Goal: Feedback & Contribution: Contribute content

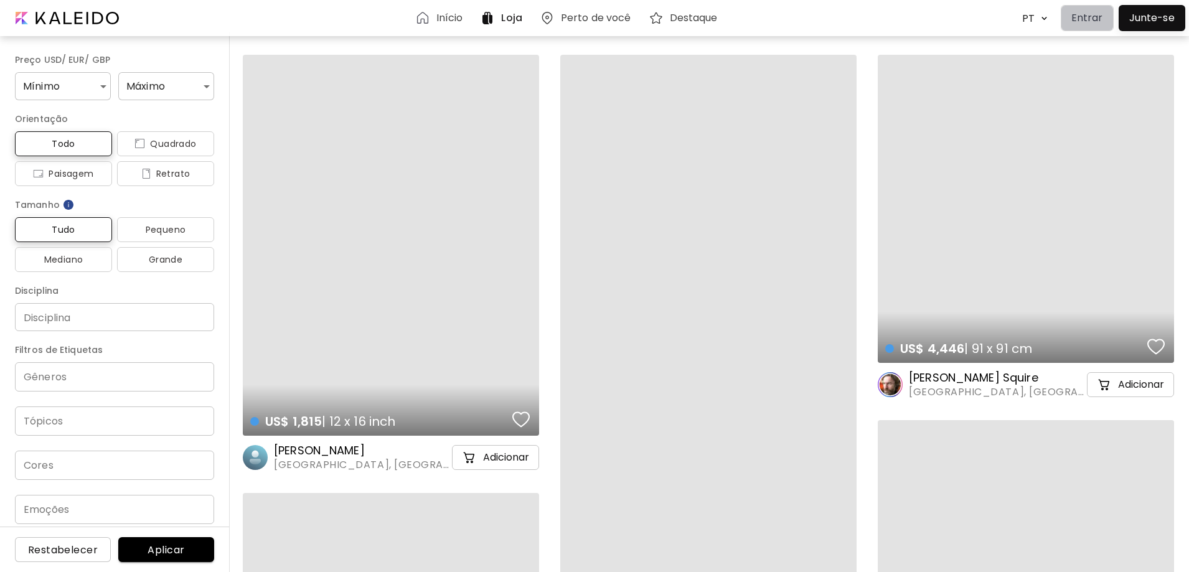
click at [1085, 26] on button "Entrar" at bounding box center [1087, 18] width 53 height 26
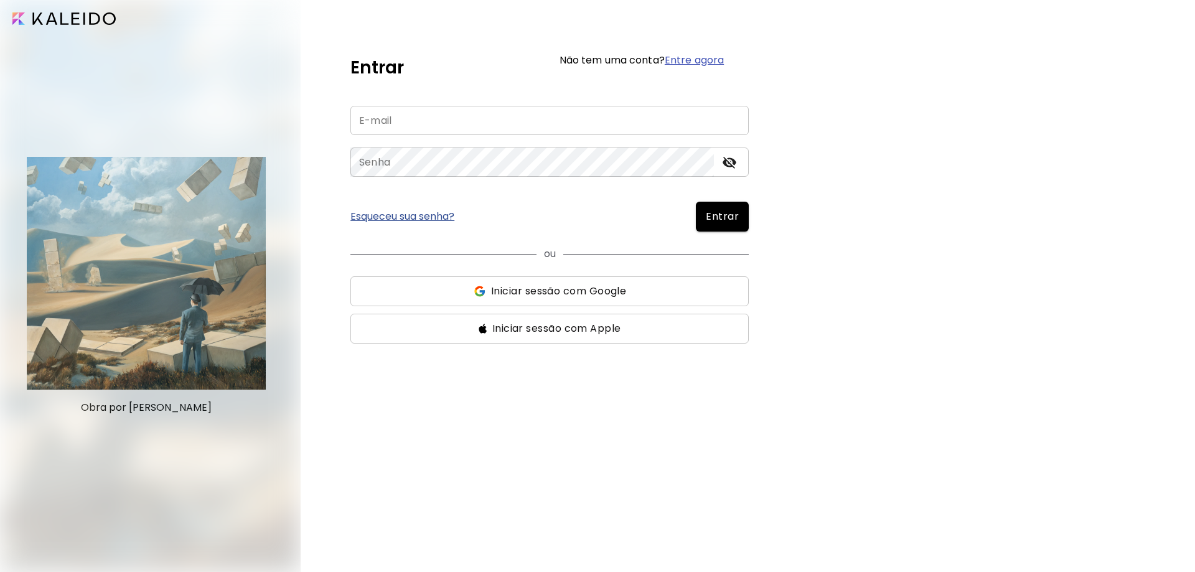
click at [491, 128] on input "email" at bounding box center [549, 120] width 398 height 29
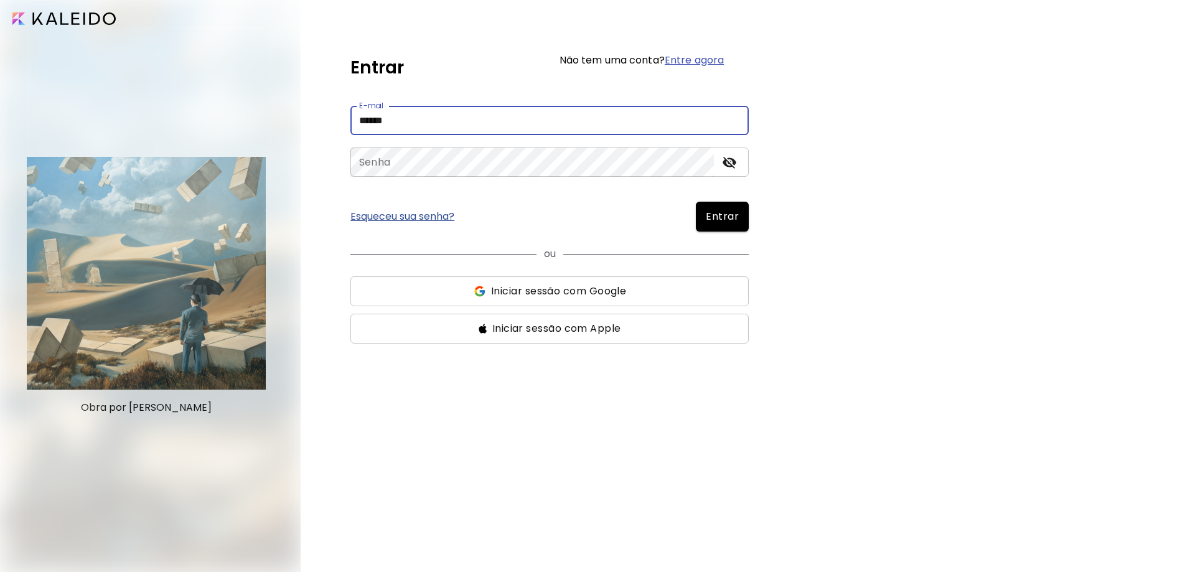
type input "**********"
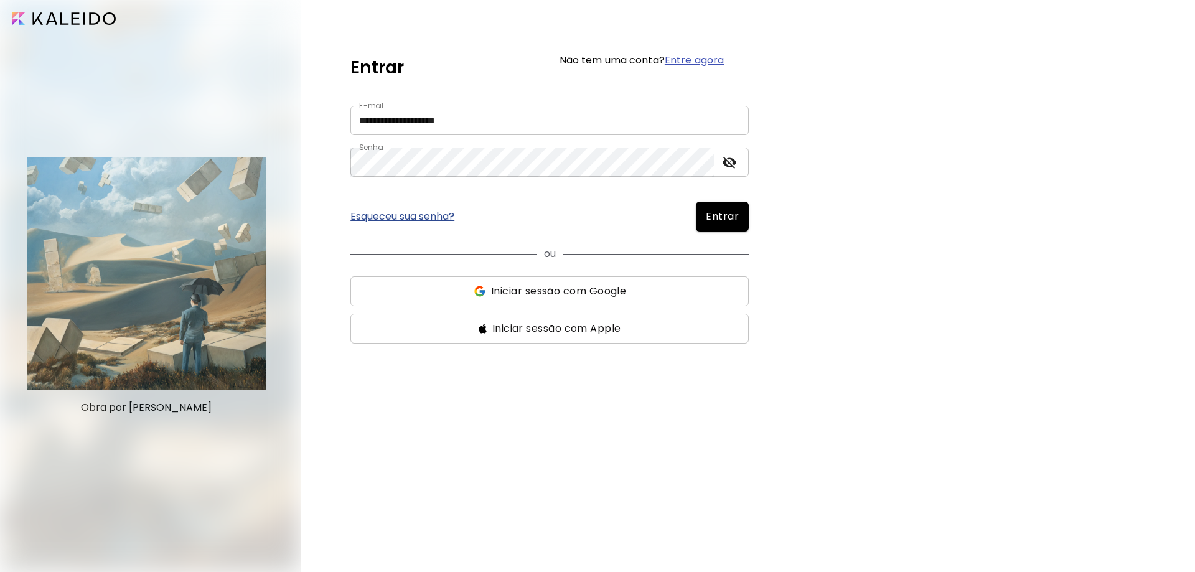
click at [728, 224] on button "Entrar" at bounding box center [722, 217] width 53 height 30
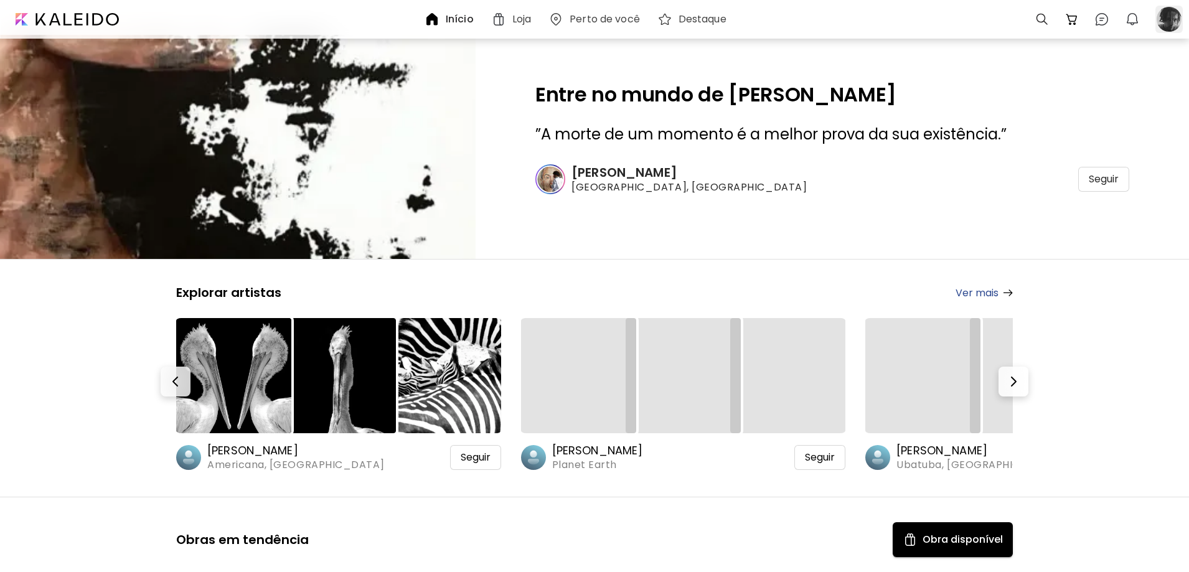
click at [1175, 18] on div at bounding box center [1168, 19] width 27 height 27
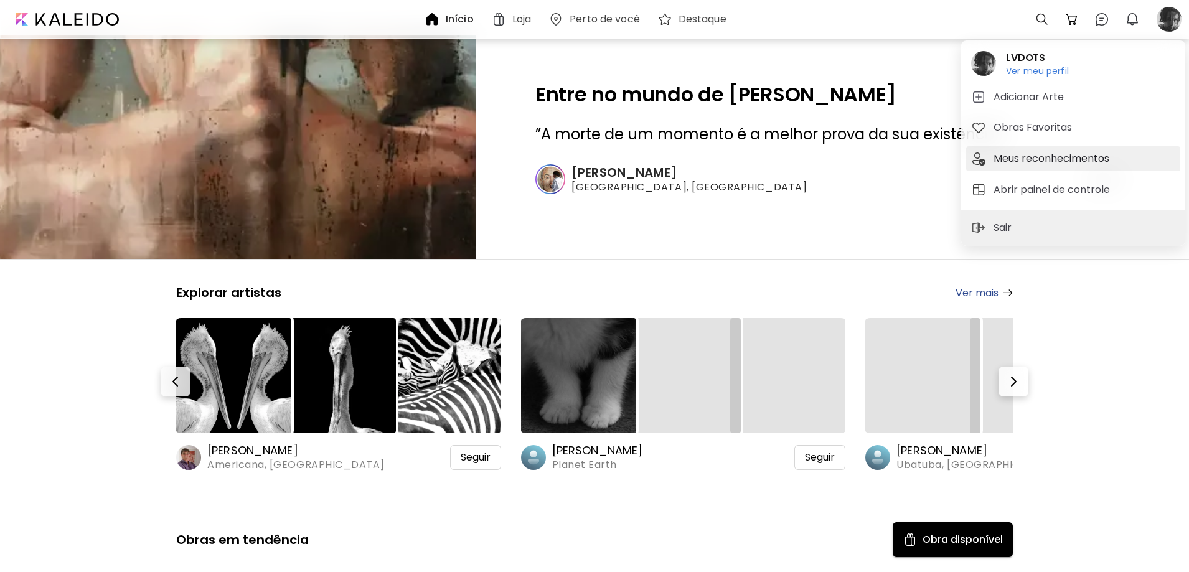
click at [1029, 161] on h5 "Meus reconhecimentos" at bounding box center [1053, 158] width 120 height 15
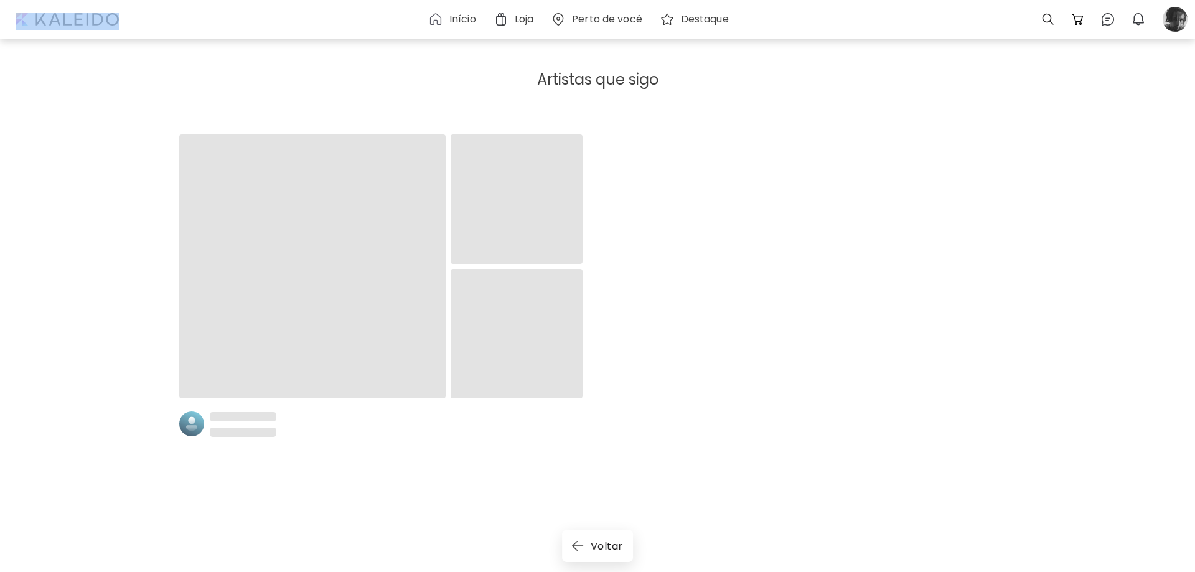
click at [1029, 161] on body "Início Loja Perto de você Destaque 0 0 0 Artistas que sigo Voltar Pesquisa de a…" at bounding box center [597, 286] width 1195 height 572
click at [1173, 24] on div at bounding box center [1175, 19] width 27 height 27
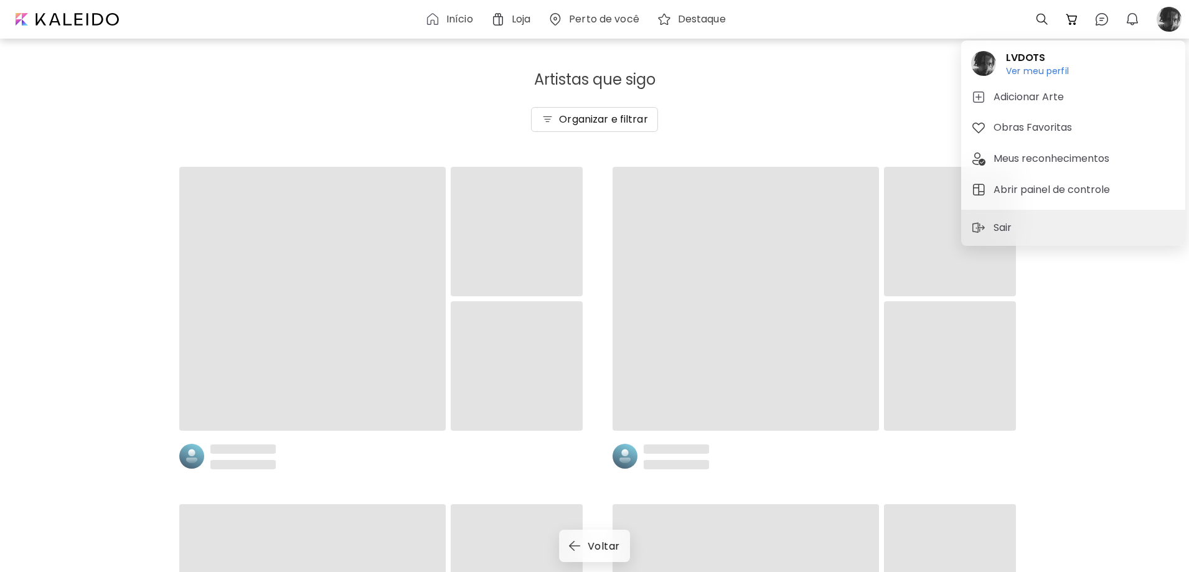
click at [1025, 195] on h5 "Abrir painel de controle" at bounding box center [1053, 189] width 120 height 15
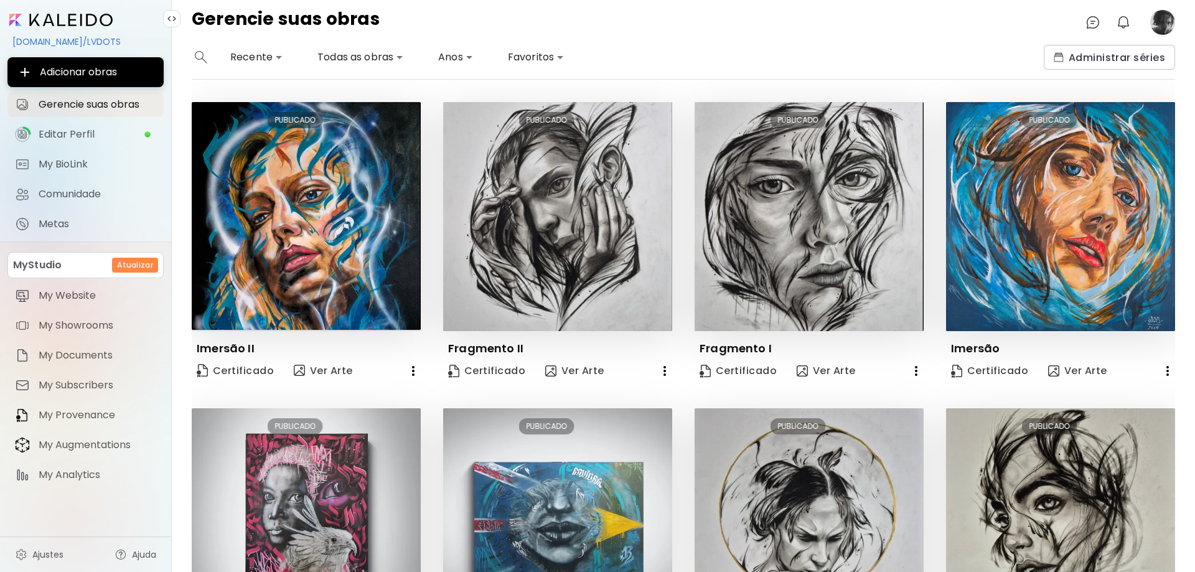
click at [1161, 29] on image at bounding box center [1162, 22] width 25 height 25
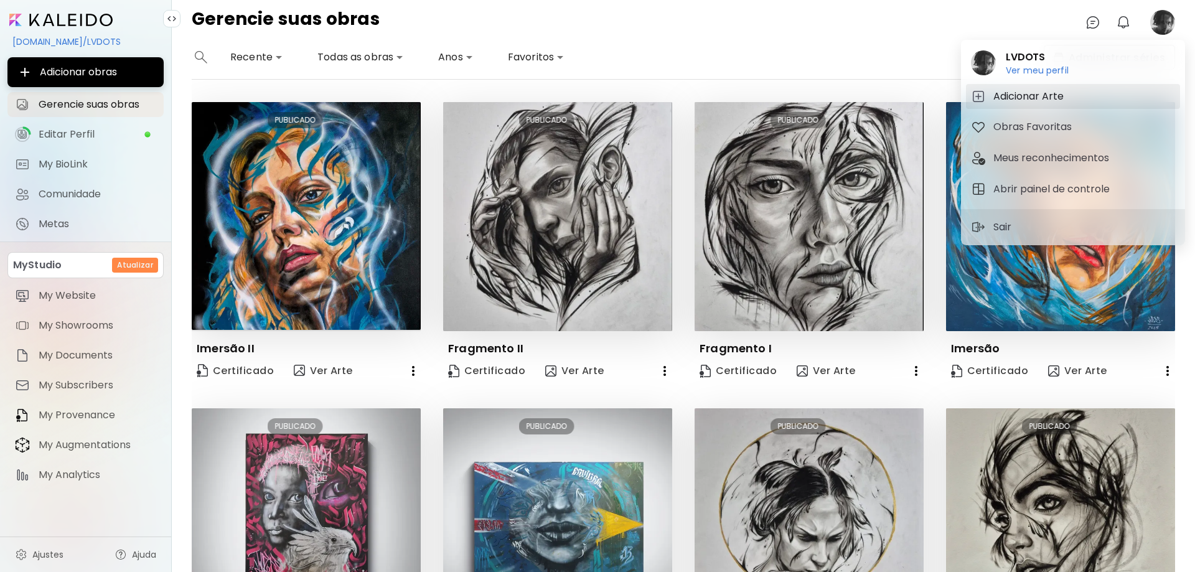
click at [1036, 101] on h5 "Adicionar Arte" at bounding box center [1030, 96] width 74 height 15
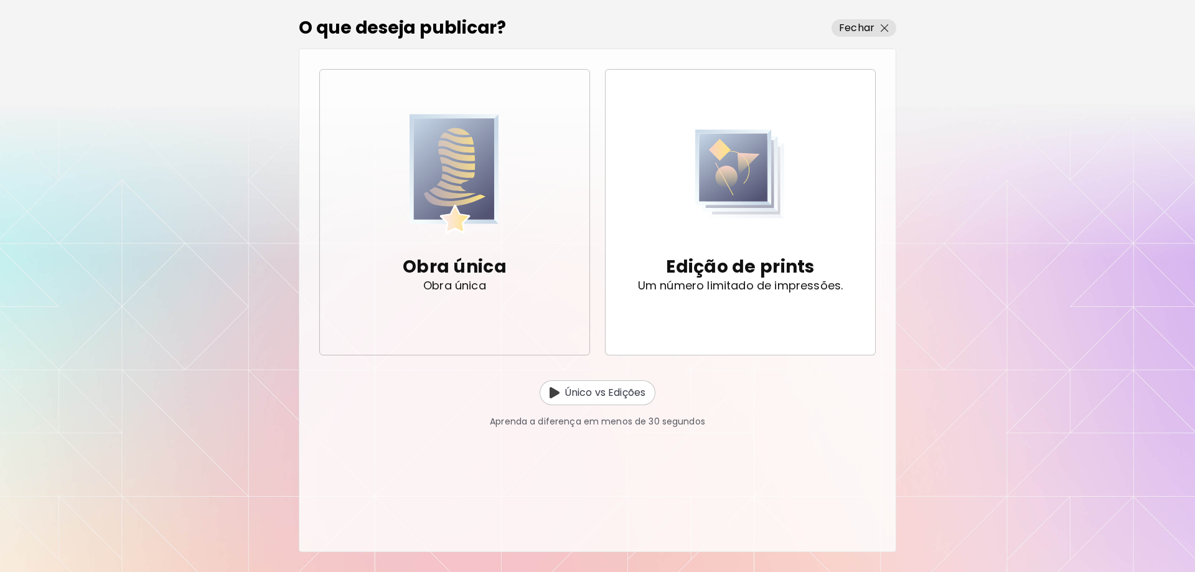
click at [421, 256] on p "Obra única" at bounding box center [455, 267] width 104 height 25
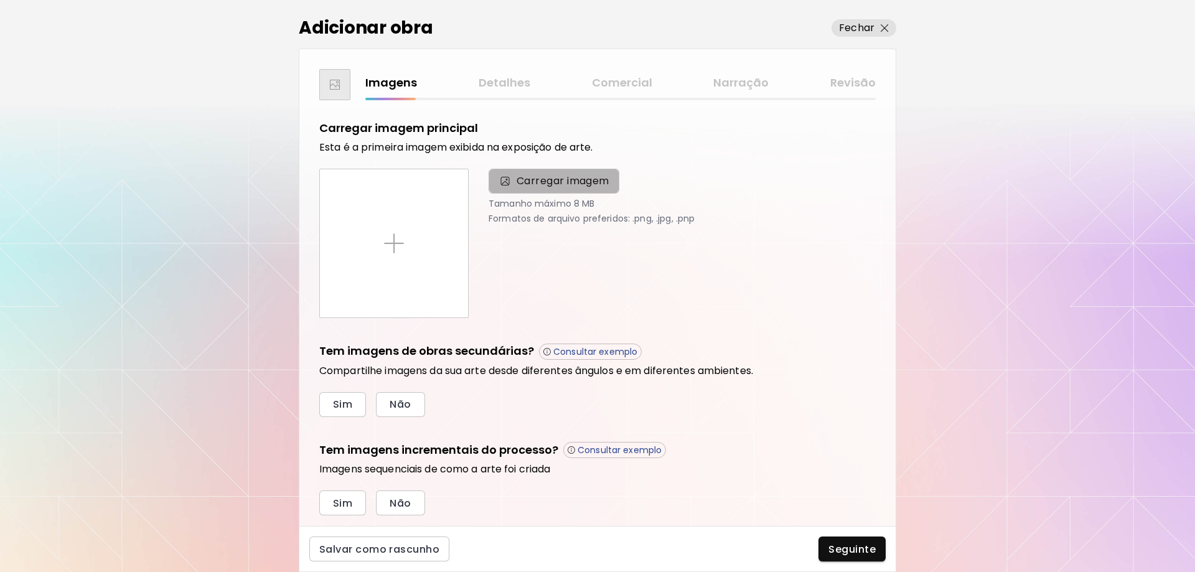
click at [528, 184] on span "Carregar imagem" at bounding box center [563, 181] width 93 height 15
click at [0, 0] on input "Carregar imagem" at bounding box center [0, 0] width 0 height 0
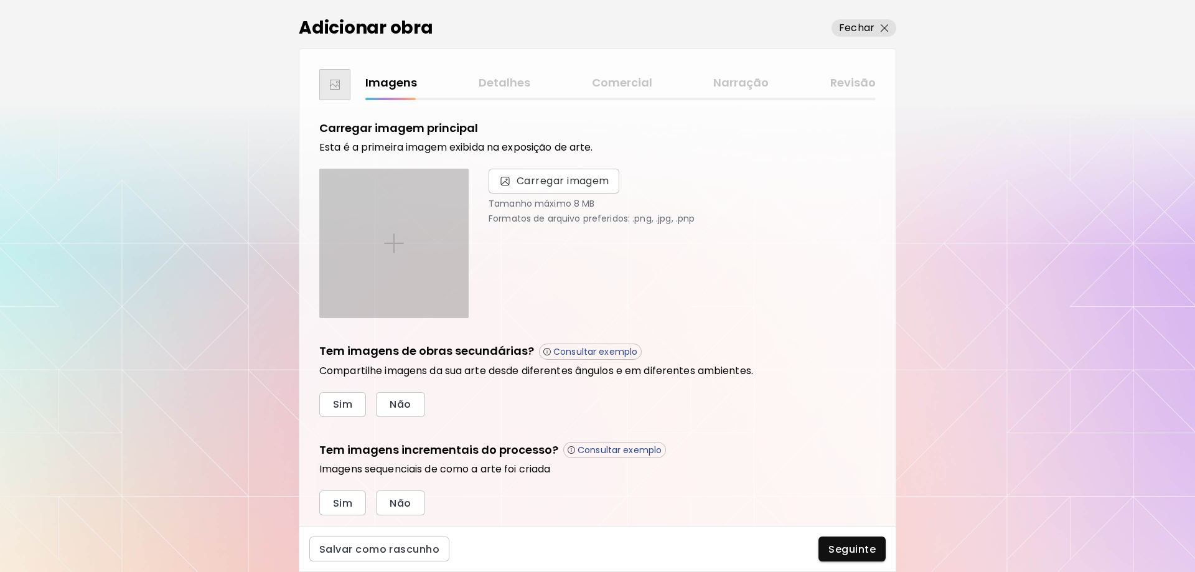
click at [365, 218] on div at bounding box center [394, 243] width 148 height 148
click at [0, 0] on input "file" at bounding box center [0, 0] width 0 height 0
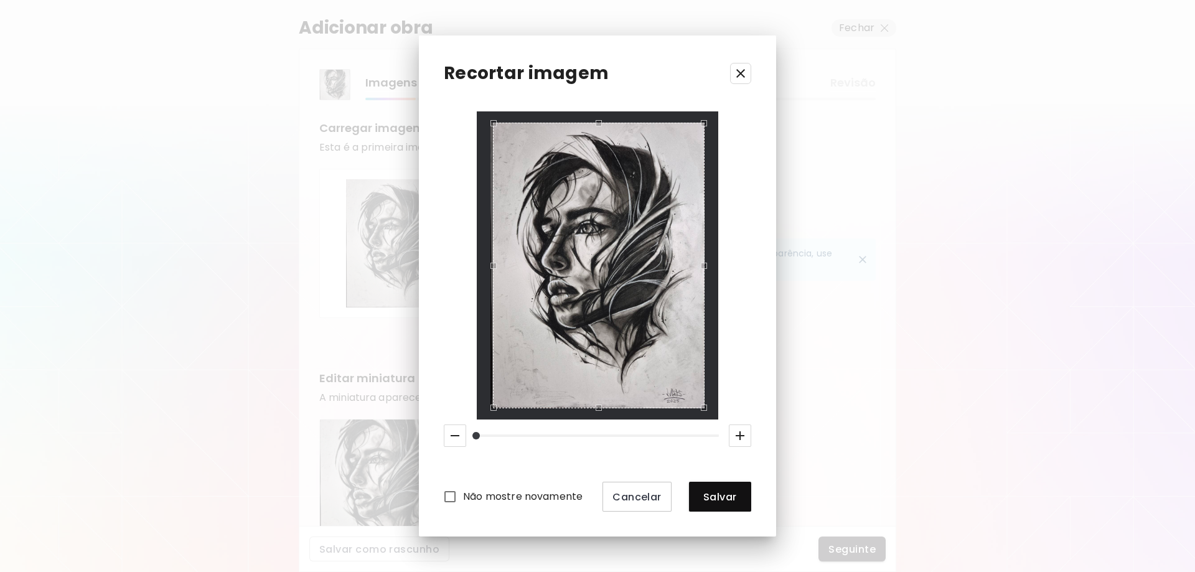
click at [491, 263] on div "Use the up and down arrow keys to move the west drag handle to change the crop …" at bounding box center [491, 263] width 0 height 0
click at [708, 495] on span "Salvar" at bounding box center [720, 497] width 42 height 13
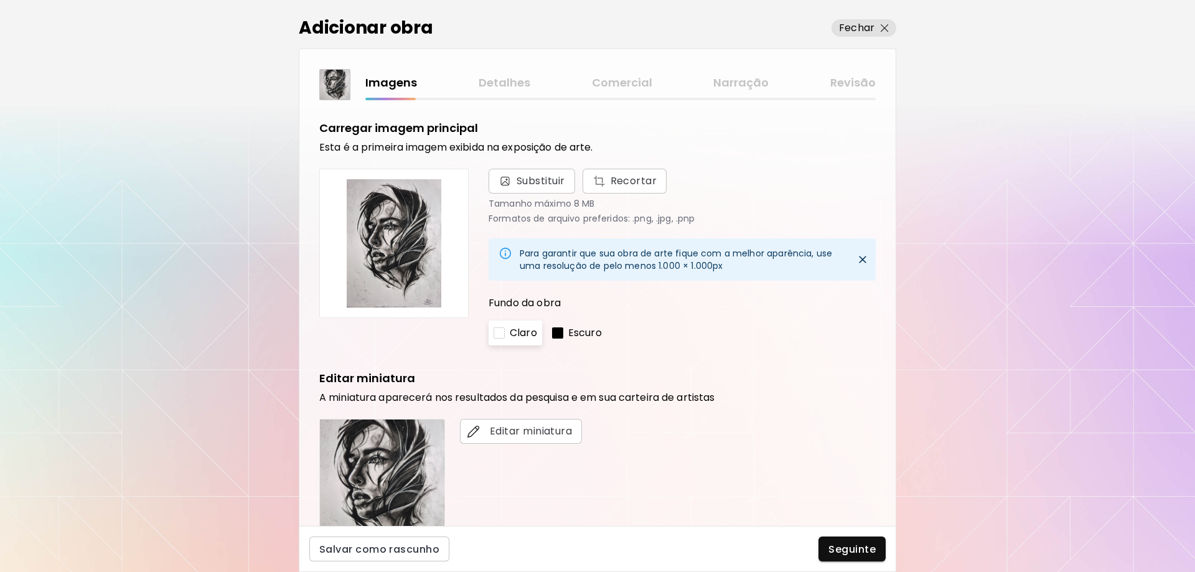
scroll to position [124, 0]
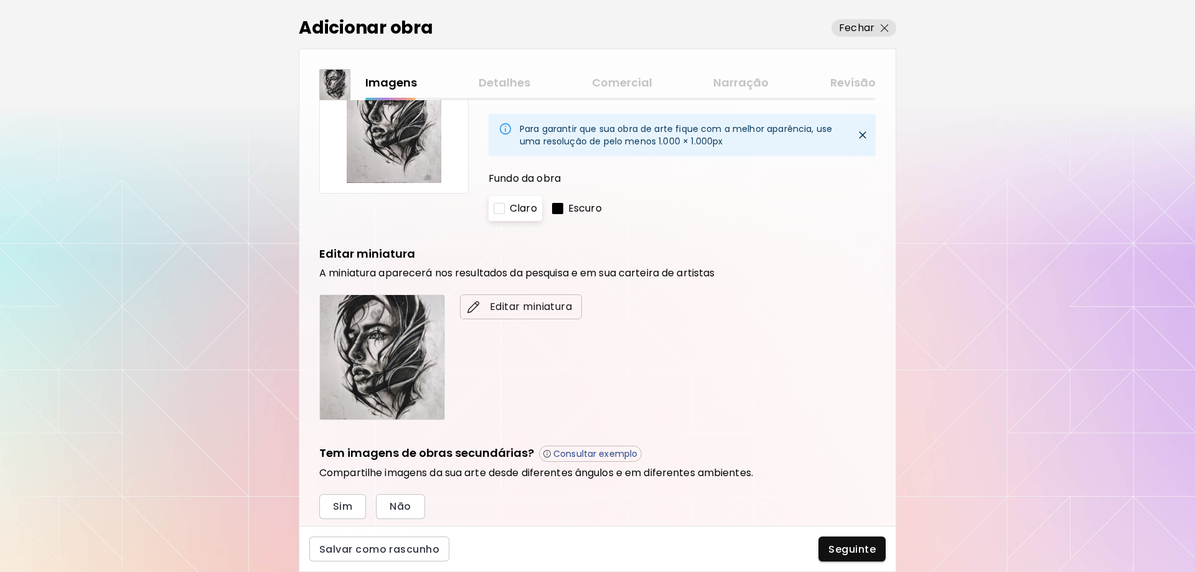
click at [534, 308] on span "Editar miniatura" at bounding box center [521, 306] width 102 height 15
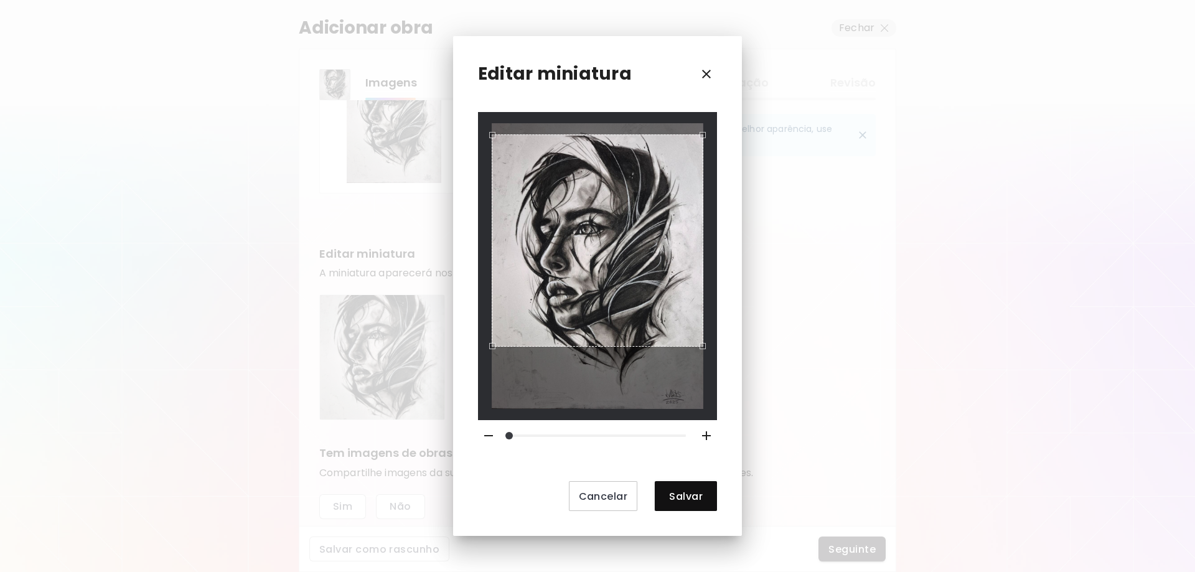
click at [590, 232] on div "Use the arrow keys to move the crop selection area" at bounding box center [598, 240] width 212 height 212
click at [679, 494] on span "Salvar" at bounding box center [686, 496] width 42 height 13
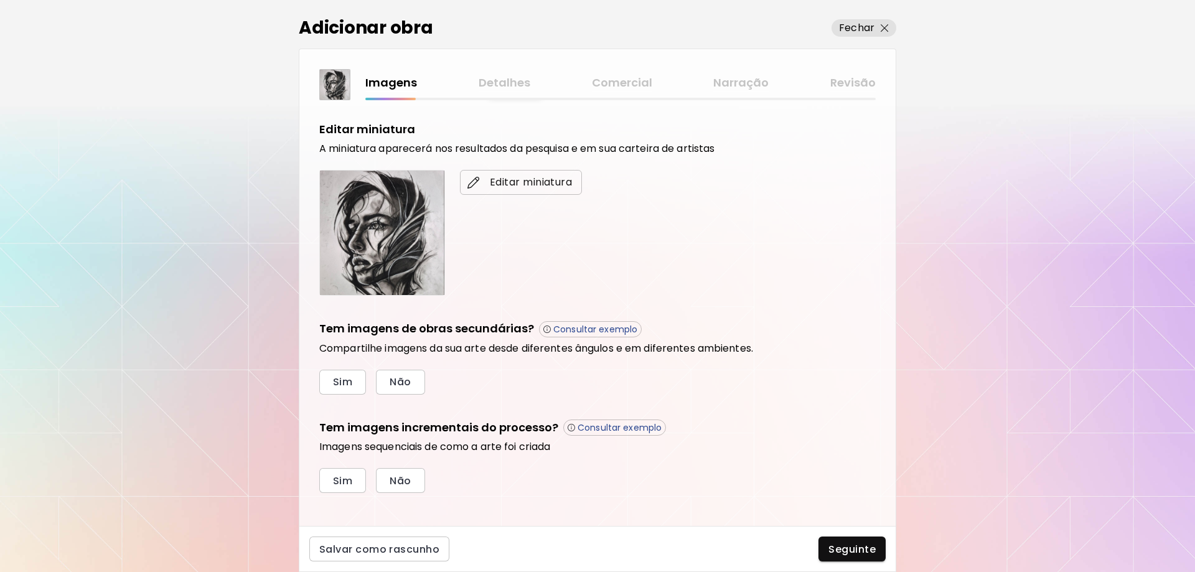
scroll to position [261, 0]
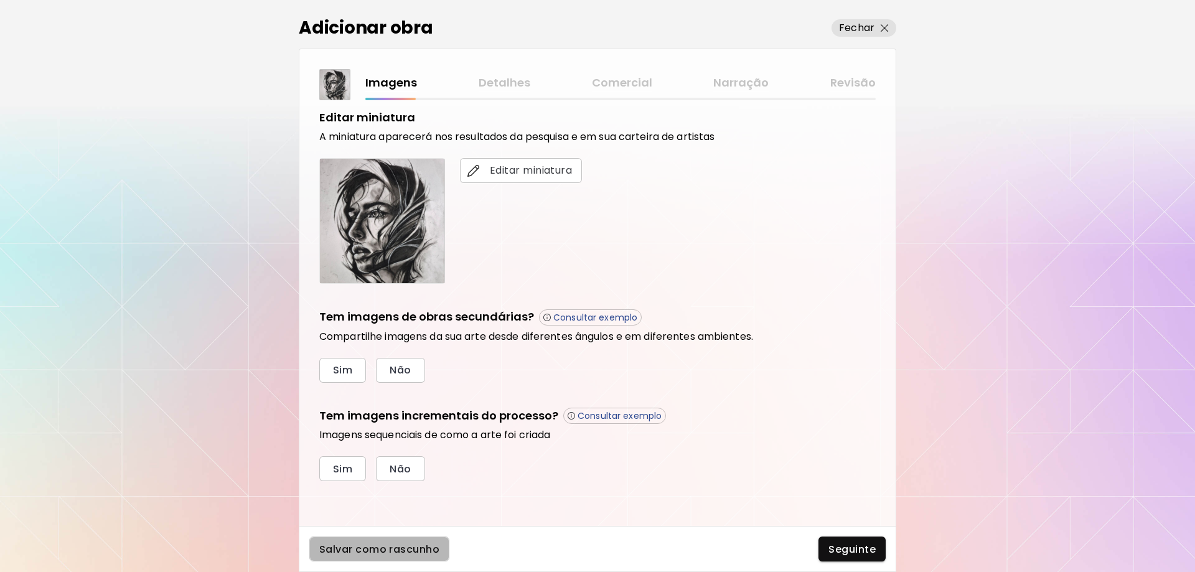
click at [404, 548] on span "Salvar como rascunho" at bounding box center [379, 549] width 120 height 13
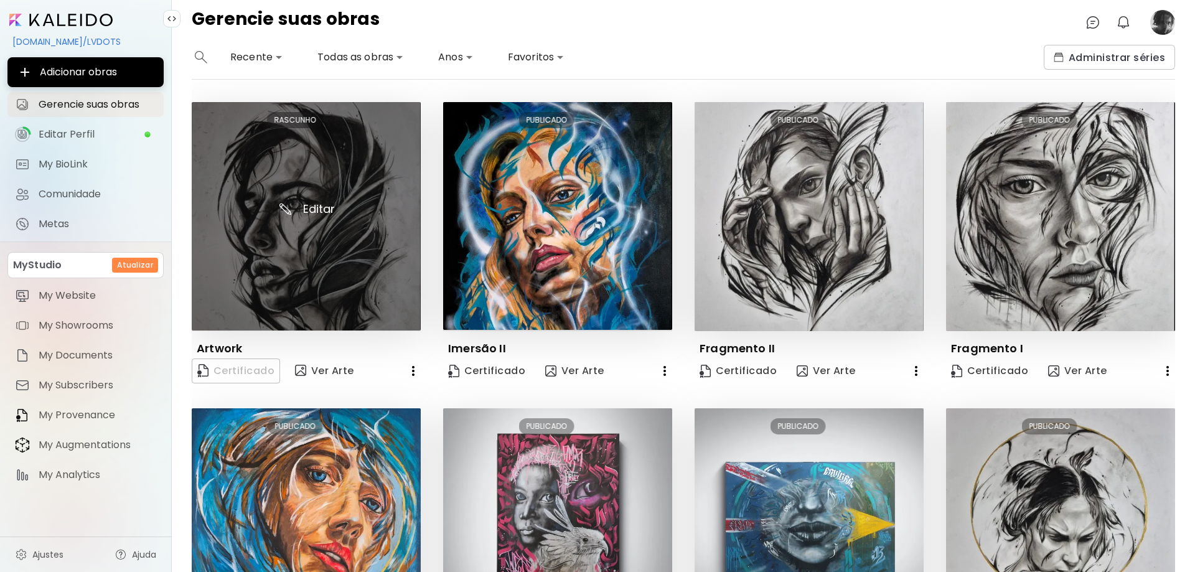
click at [337, 163] on img at bounding box center [306, 216] width 229 height 228
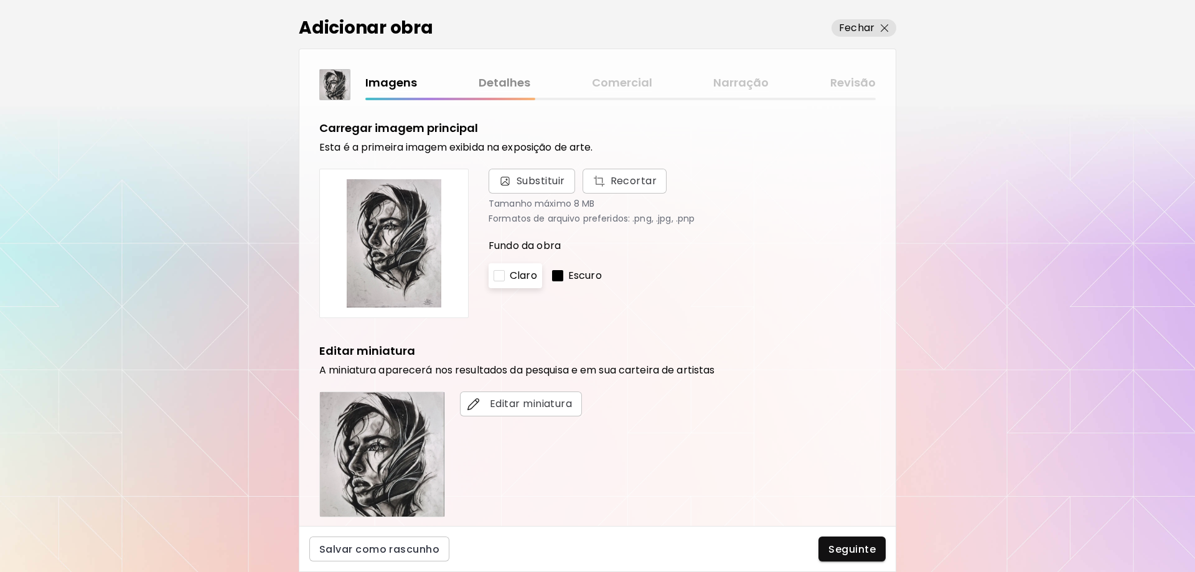
click at [582, 281] on p "Escuro" at bounding box center [585, 275] width 34 height 15
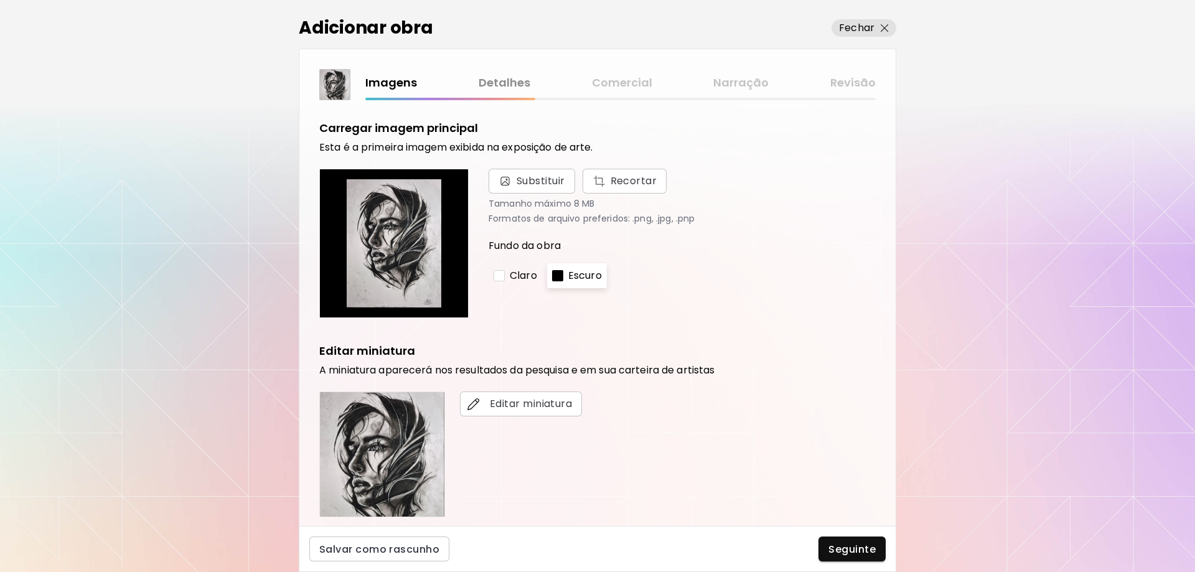
scroll to position [233, 0]
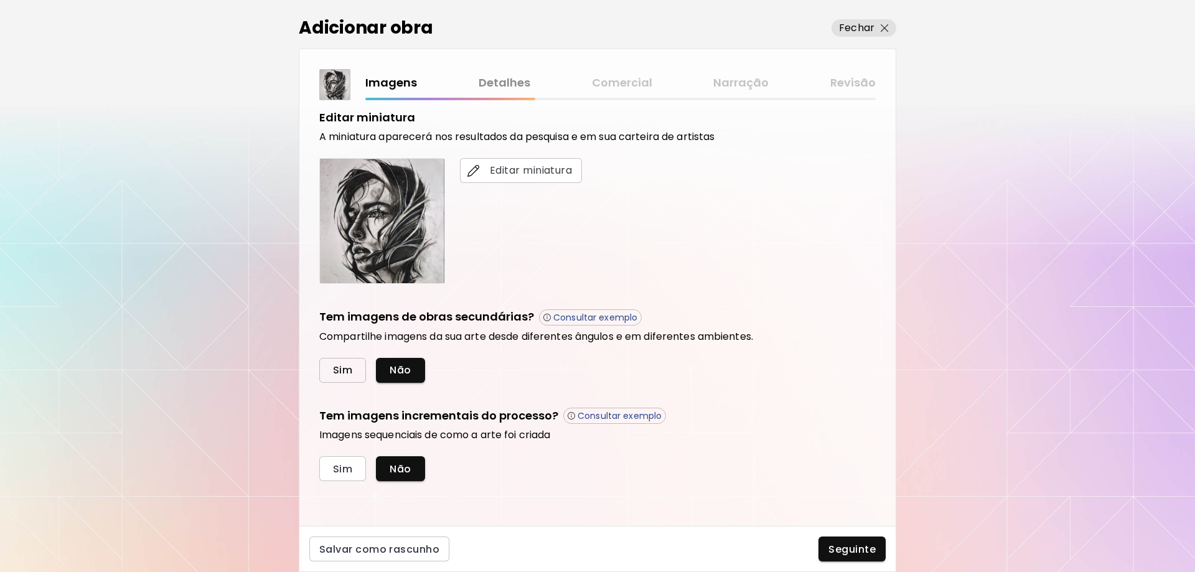
click at [339, 375] on span "Sim" at bounding box center [342, 370] width 19 height 13
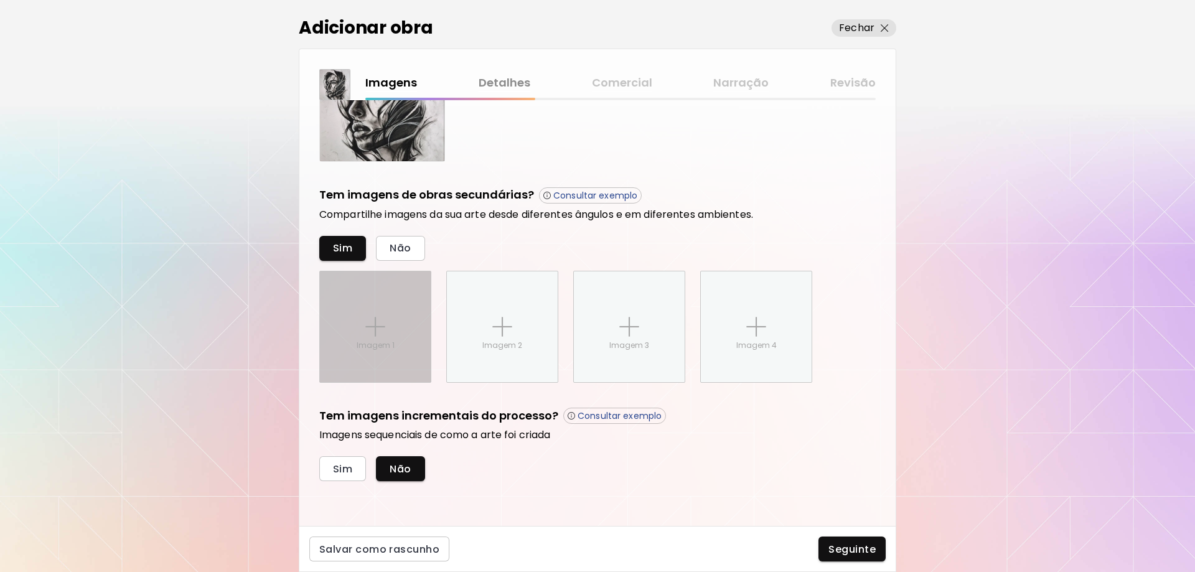
click at [382, 350] on p "Imagem 1" at bounding box center [376, 345] width 38 height 11
click at [0, 0] on input "Imagem 1" at bounding box center [0, 0] width 0 height 0
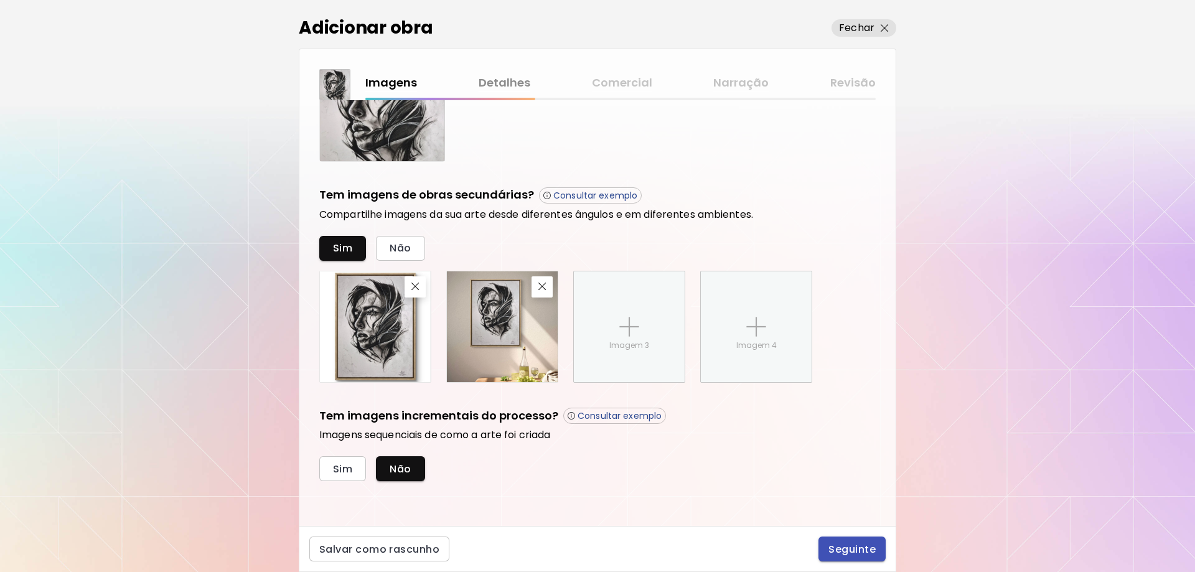
click at [847, 545] on span "Seguinte" at bounding box center [852, 549] width 47 height 13
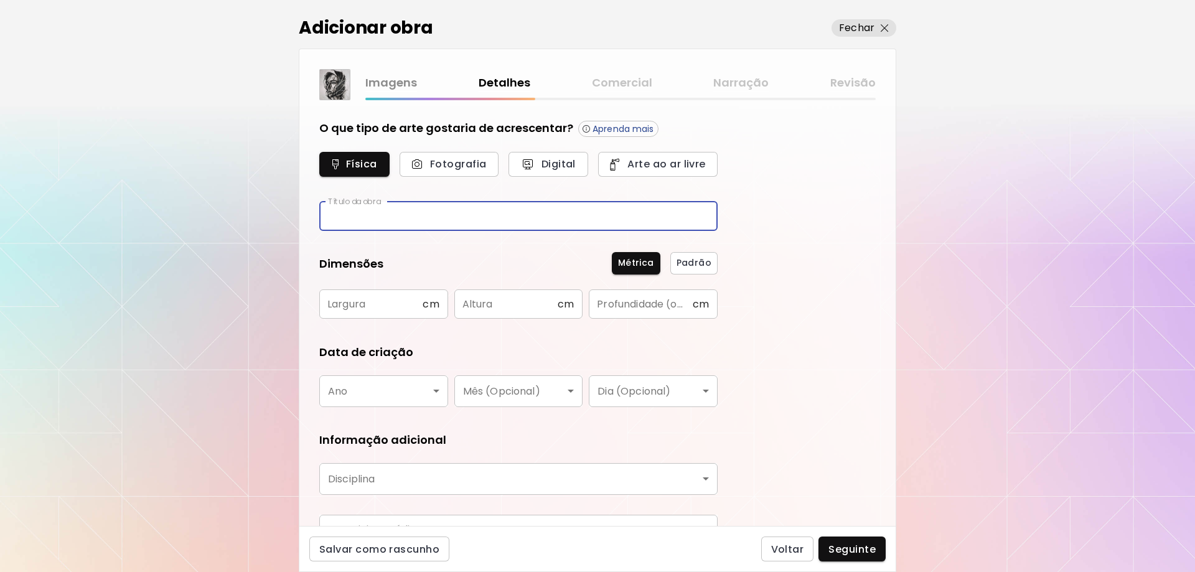
click at [412, 225] on input "text" at bounding box center [518, 216] width 398 height 29
type input "**********"
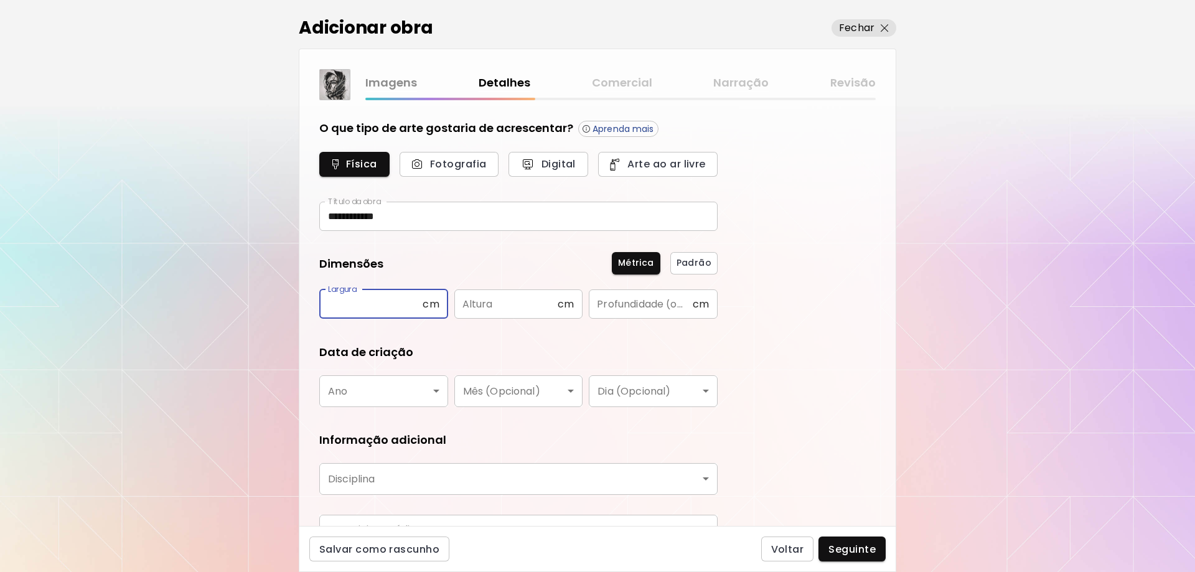
click at [367, 307] on input "text" at bounding box center [370, 303] width 103 height 29
click at [483, 276] on div "Dimensões Métrica Padrão Largura cm Largura Altura cm Altura Profundidade (opci…" at bounding box center [518, 287] width 398 height 63
click at [332, 309] on input "text" at bounding box center [370, 303] width 103 height 29
type input "**"
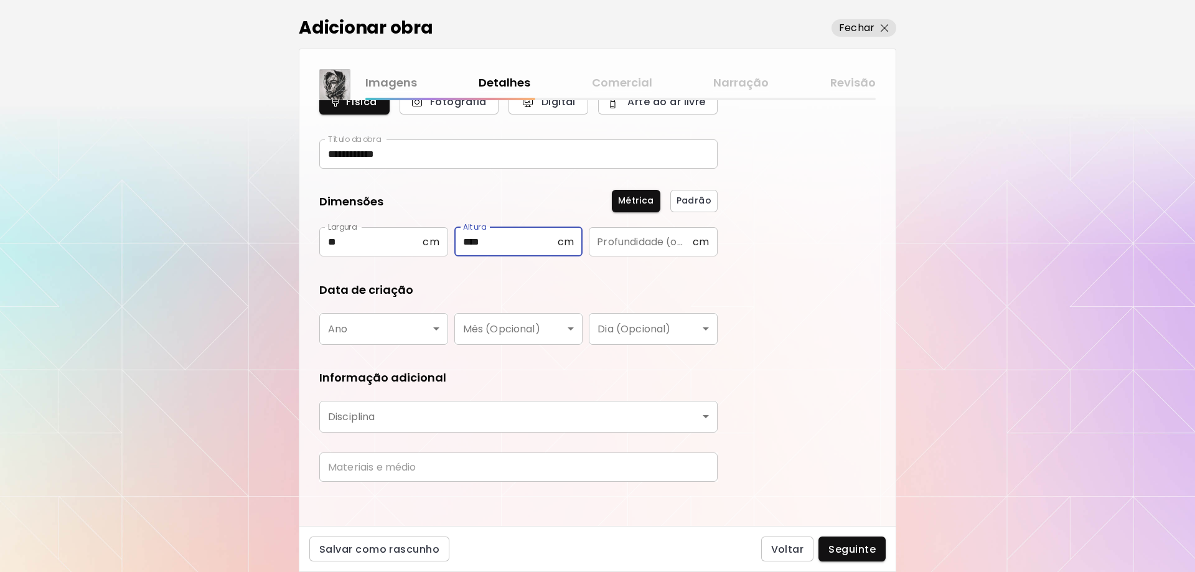
type input "****"
click at [425, 336] on body "**********" at bounding box center [597, 286] width 1195 height 572
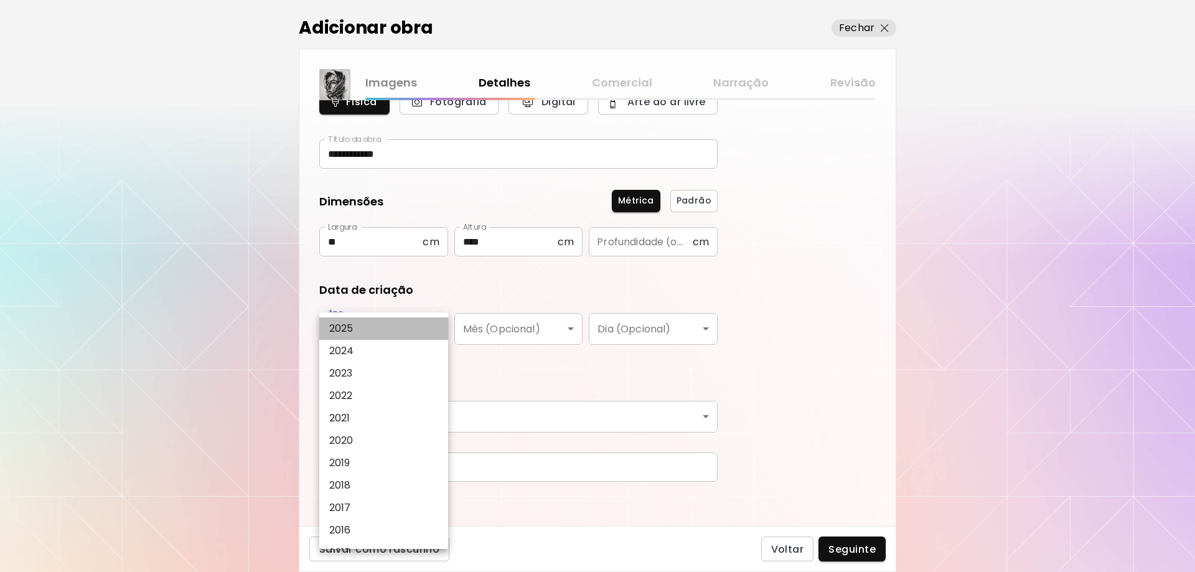
click at [366, 324] on li "2025" at bounding box center [386, 328] width 135 height 22
type input "****"
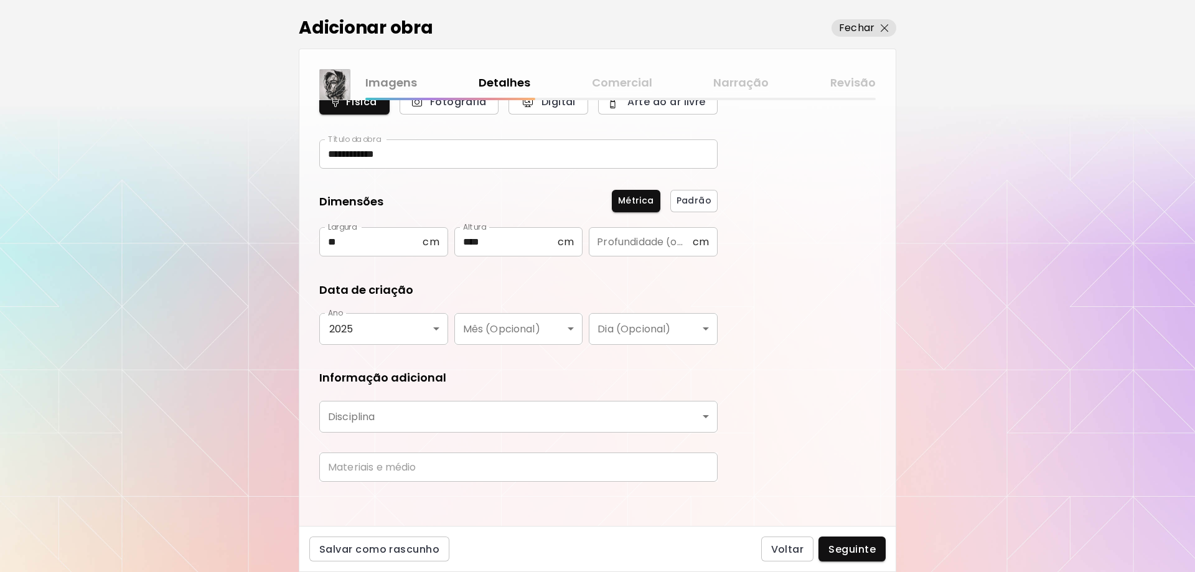
click at [761, 367] on div "**********" at bounding box center [597, 313] width 596 height 426
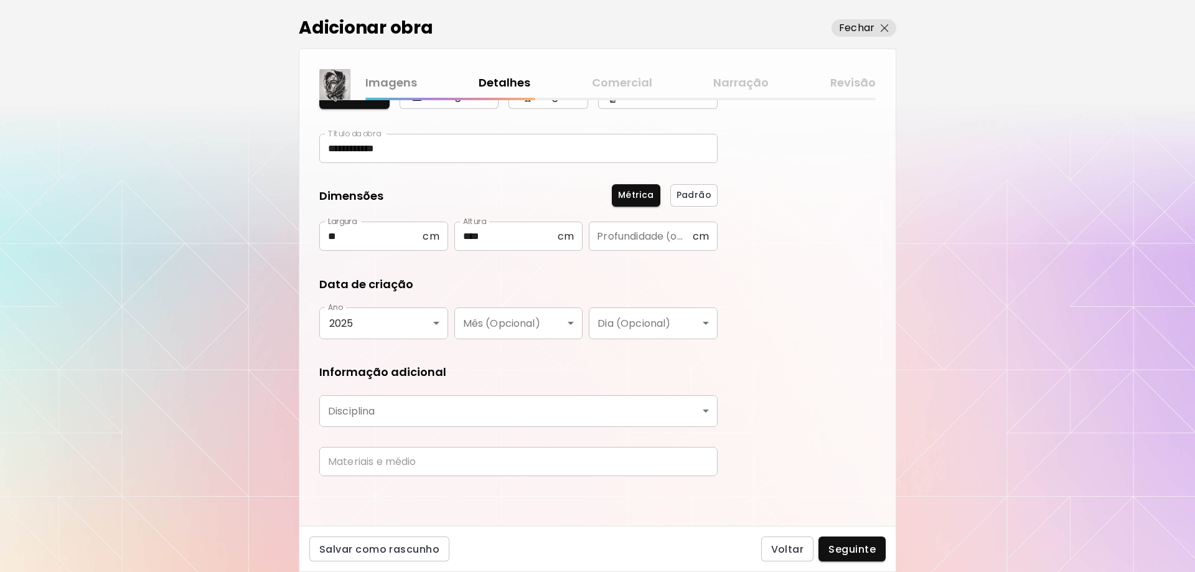
click at [467, 406] on body "**********" at bounding box center [597, 286] width 1195 height 572
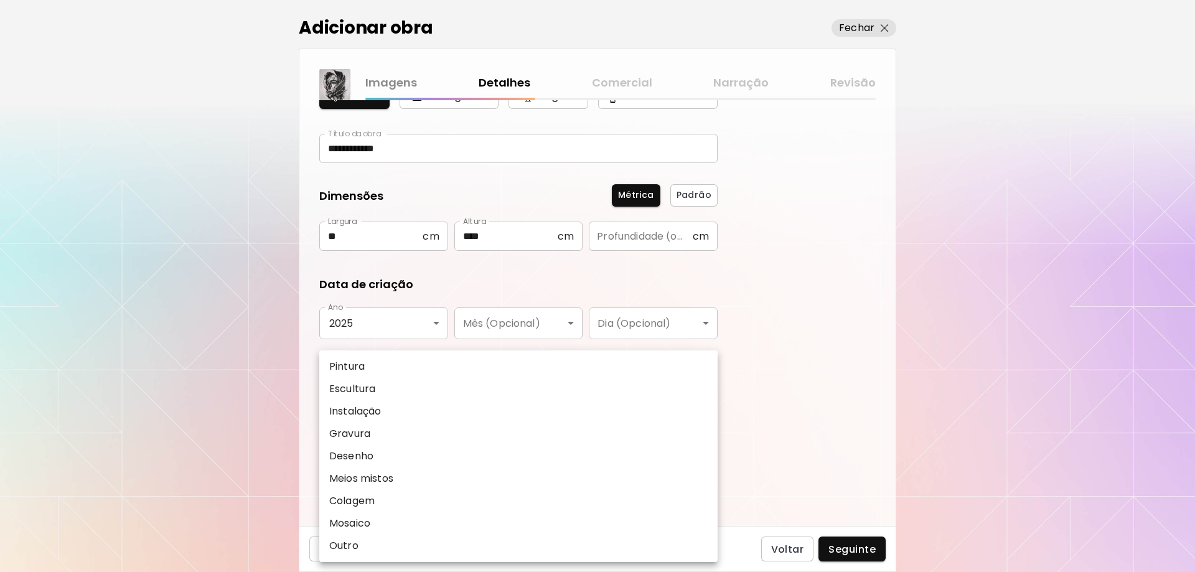
click at [375, 369] on li "Pintura" at bounding box center [518, 366] width 398 height 22
type input "********"
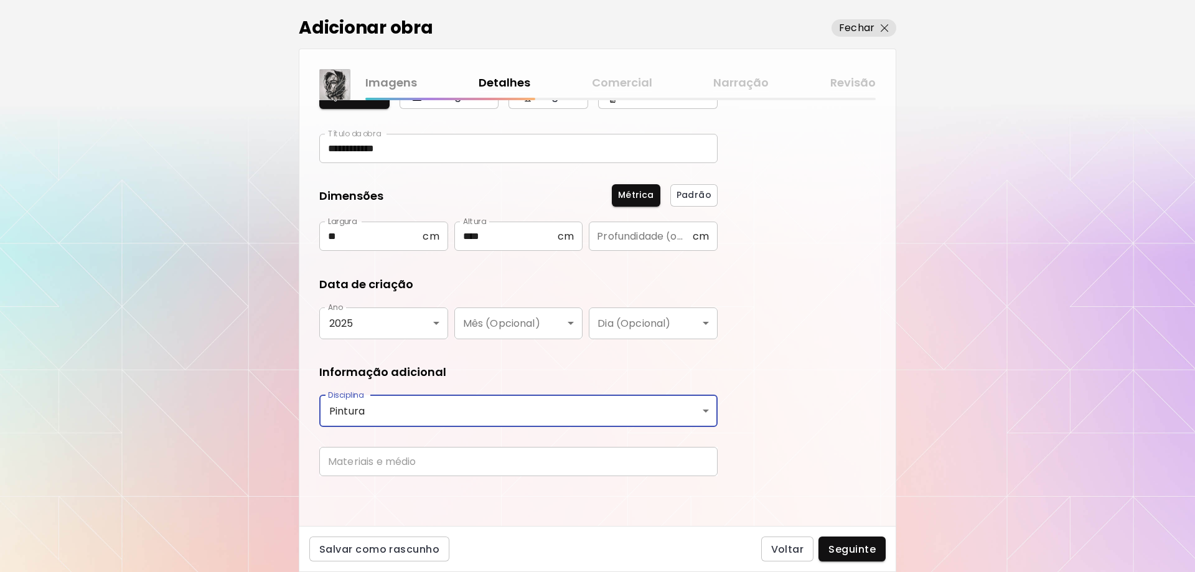
click at [408, 462] on input "text" at bounding box center [518, 461] width 398 height 29
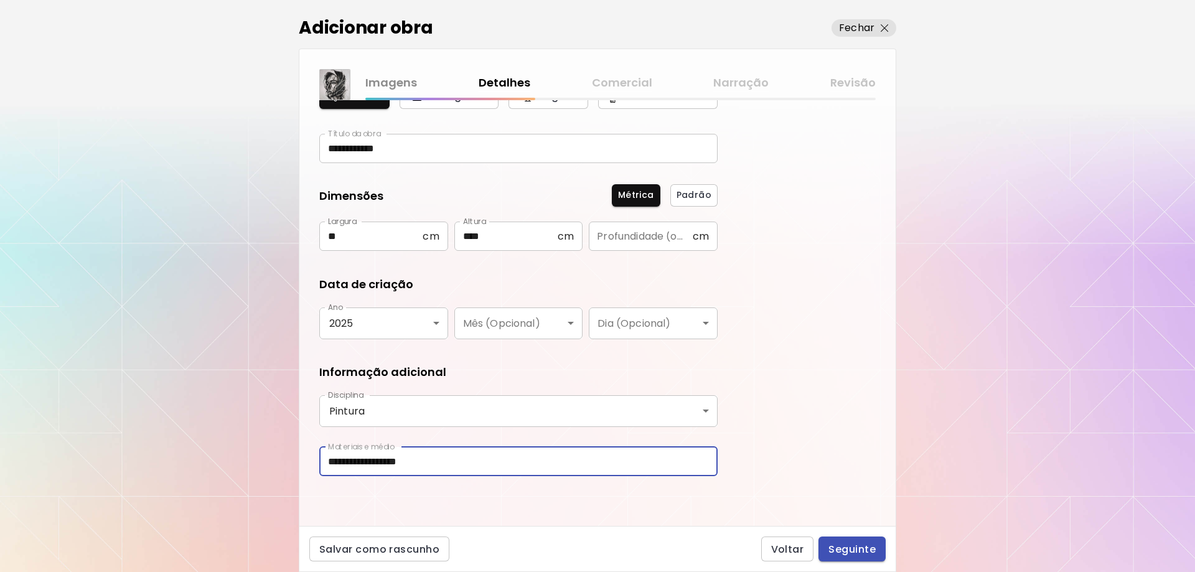
type input "**********"
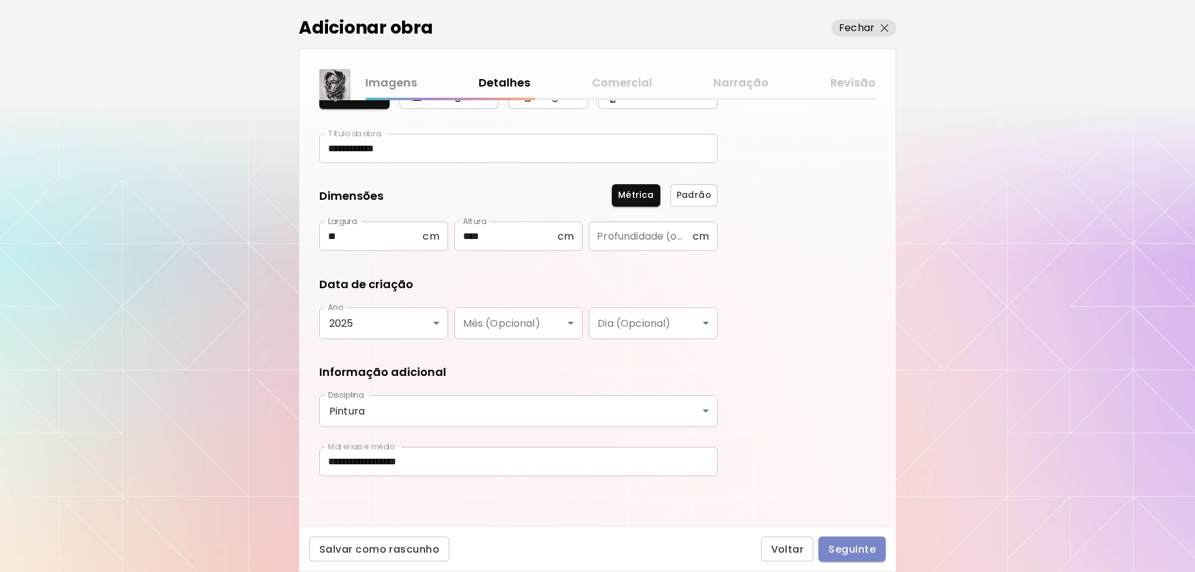
click at [841, 546] on span "Seguinte" at bounding box center [852, 549] width 47 height 13
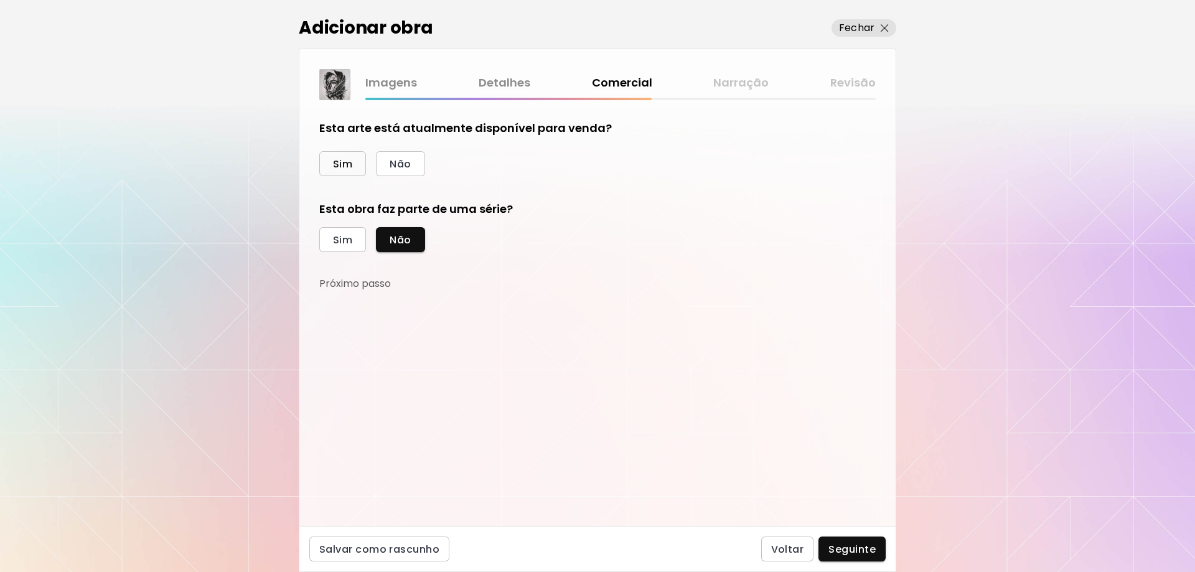
click at [345, 164] on span "Sim" at bounding box center [342, 163] width 19 height 13
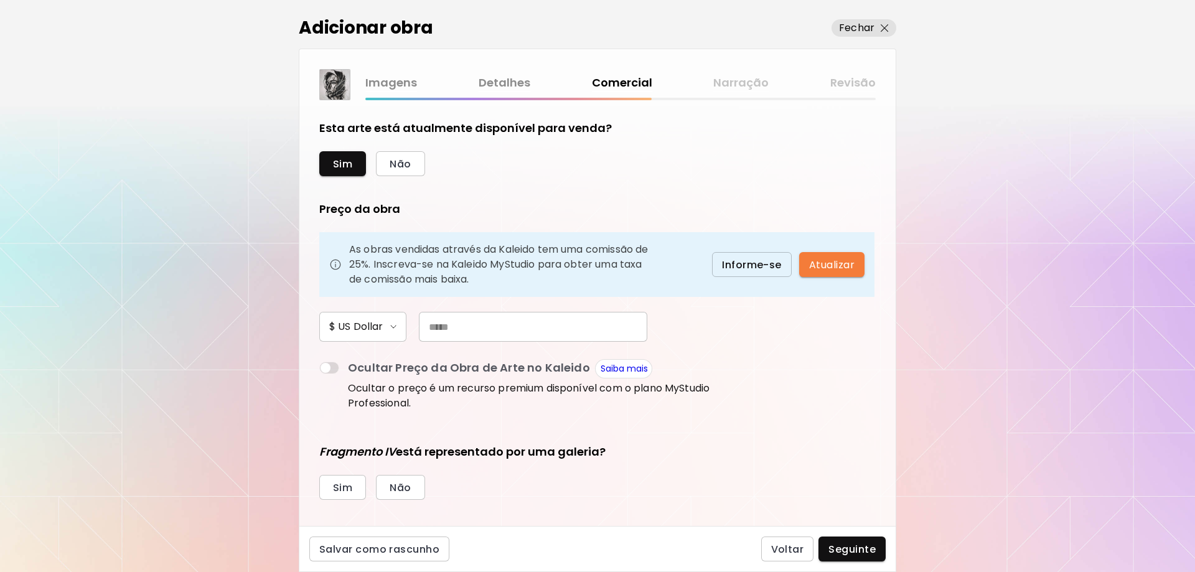
click at [456, 330] on input "text" at bounding box center [533, 327] width 228 height 30
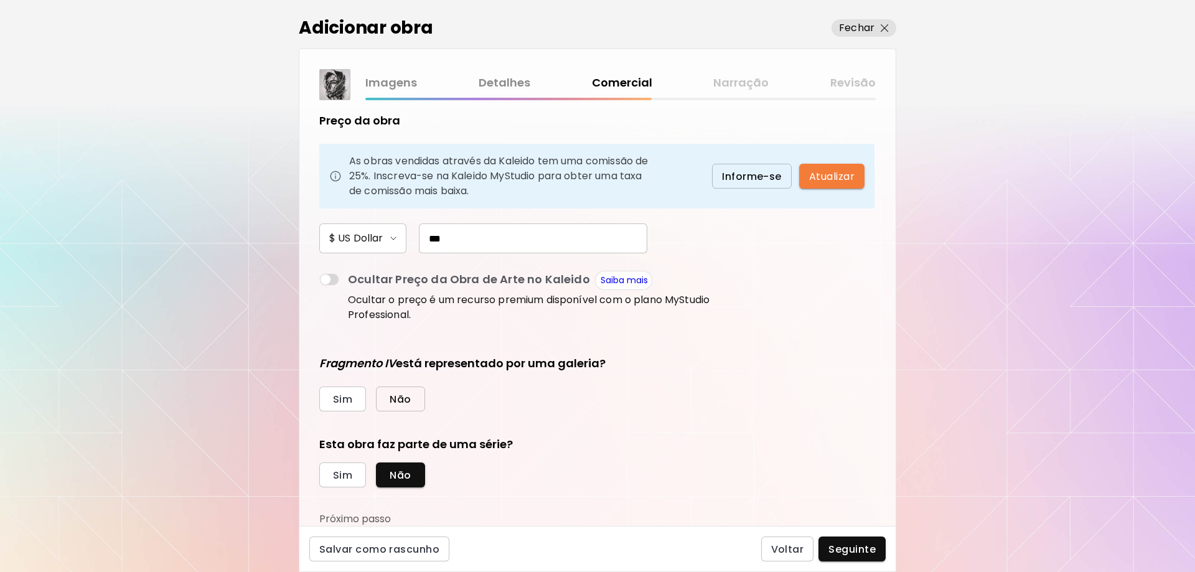
type input "***"
click at [392, 401] on span "Não" at bounding box center [400, 399] width 21 height 13
click at [350, 477] on span "Sim" at bounding box center [342, 475] width 19 height 13
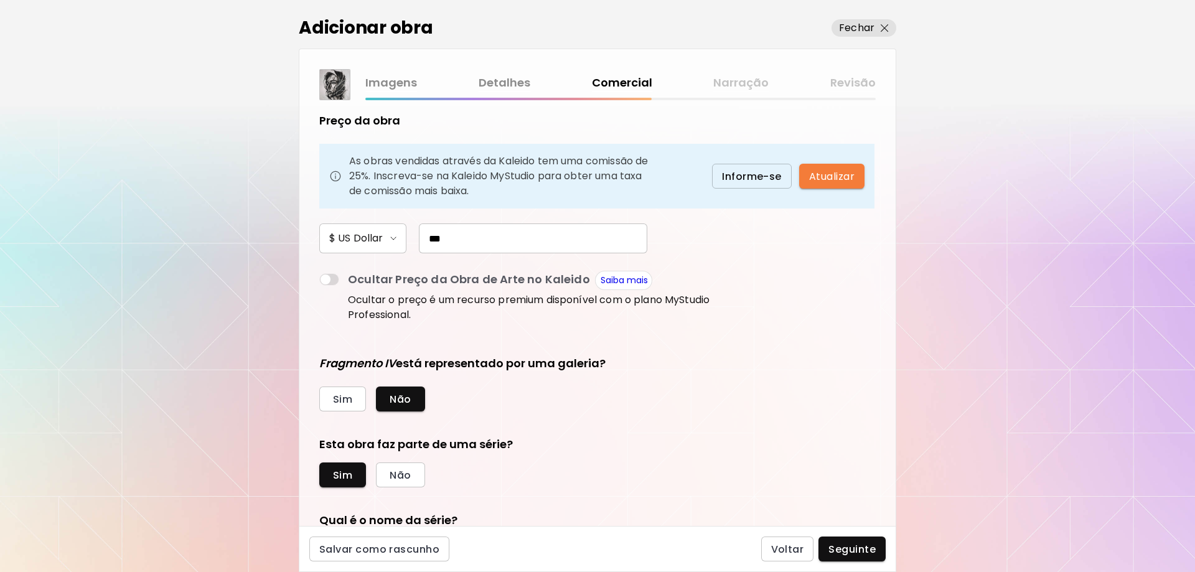
scroll to position [275, 0]
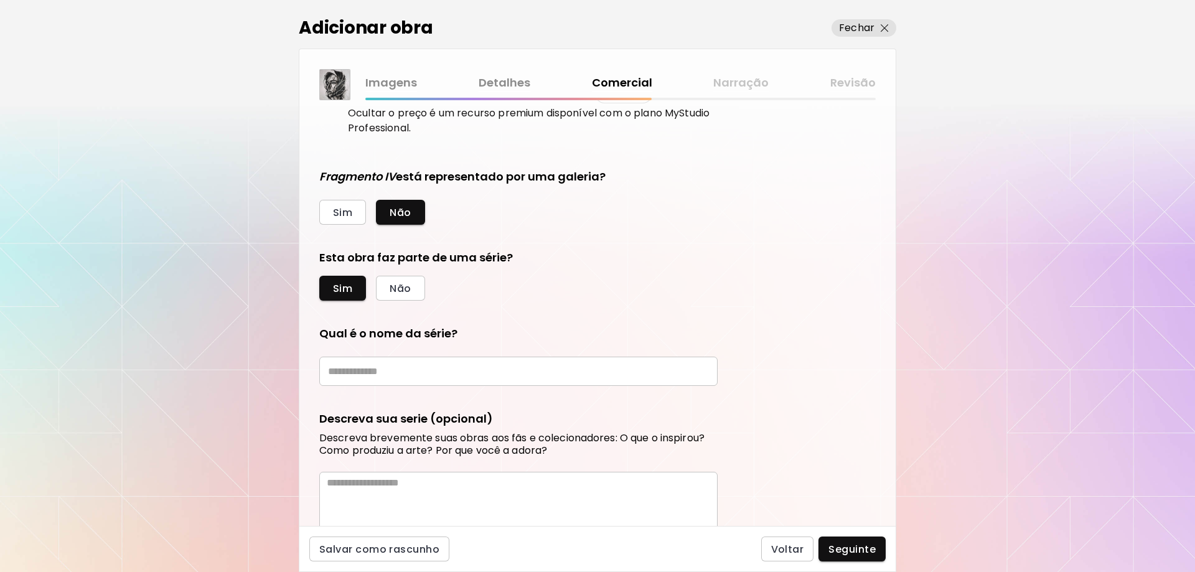
click at [411, 381] on input "text" at bounding box center [518, 371] width 398 height 29
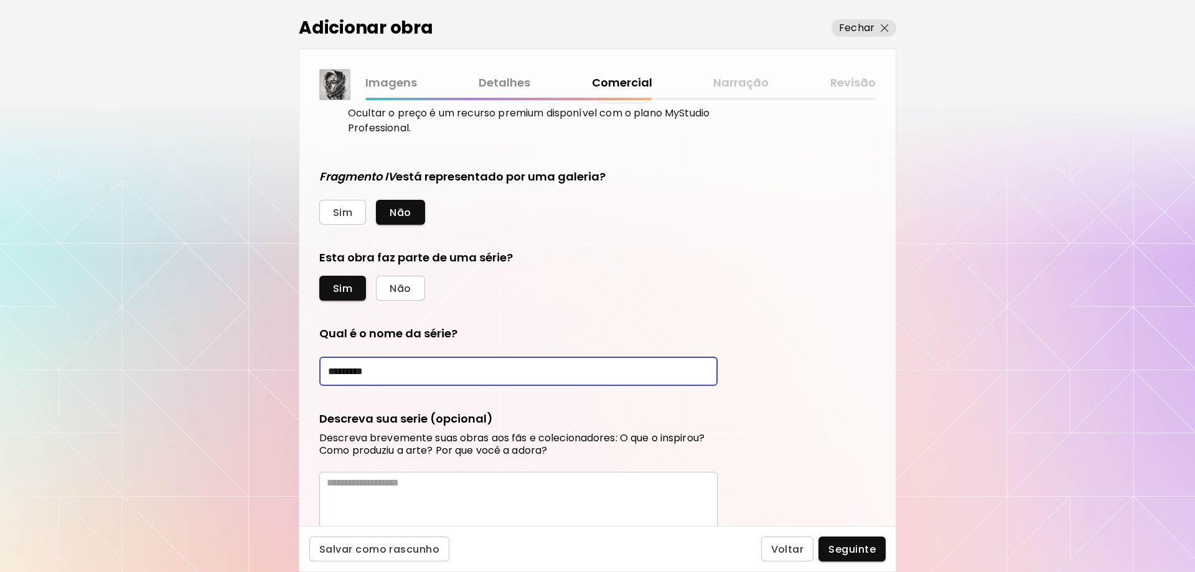
scroll to position [377, 0]
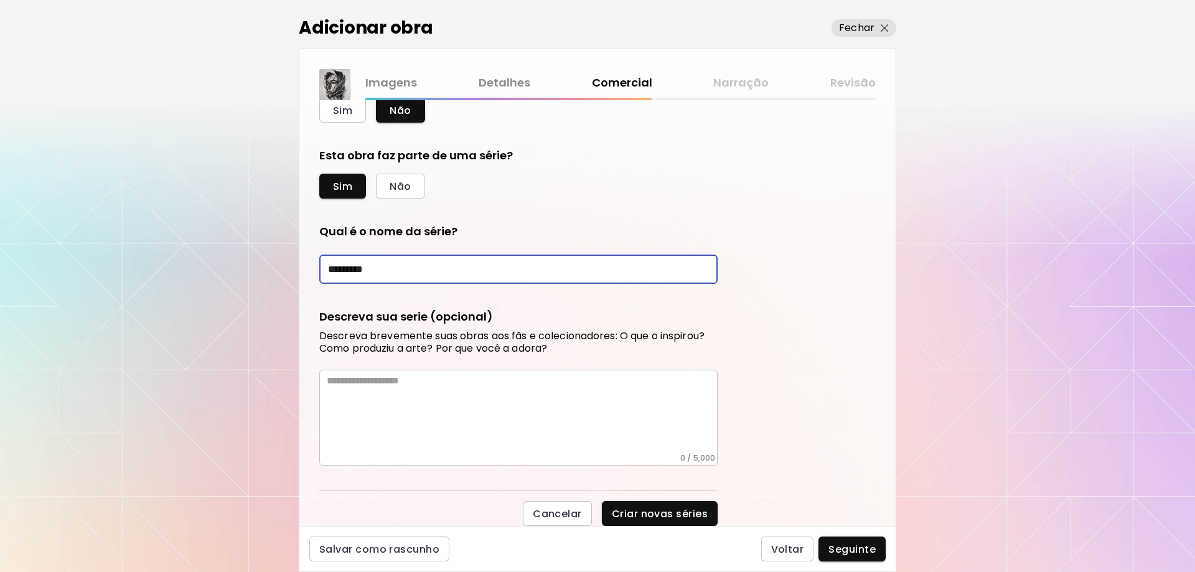
click at [485, 271] on input "*********" at bounding box center [518, 269] width 398 height 29
type input "*********"
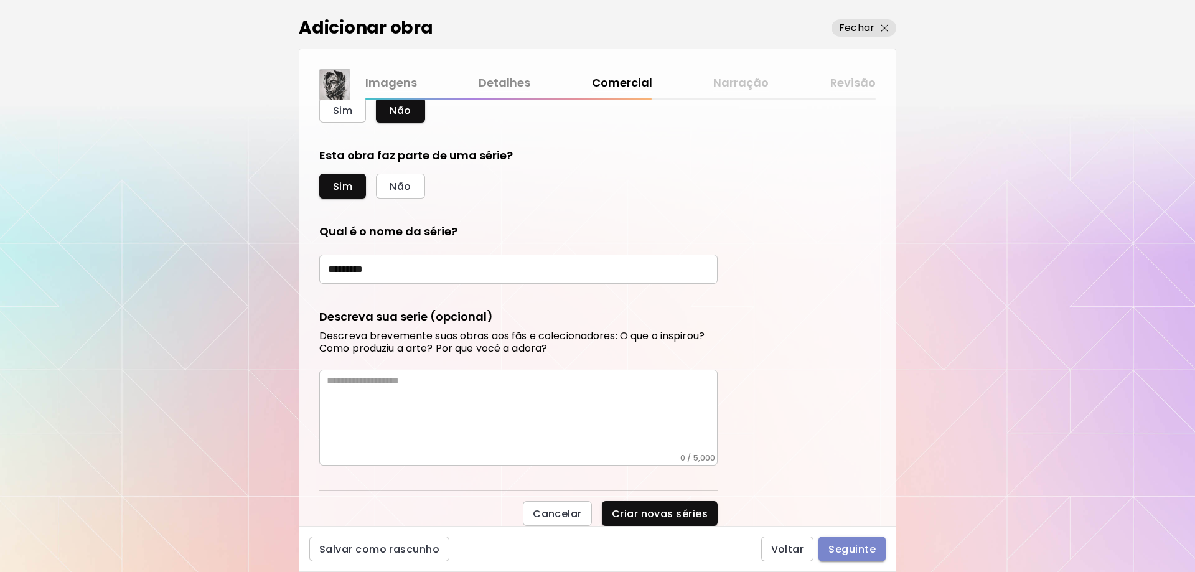
click at [852, 548] on span "Seguinte" at bounding box center [852, 549] width 47 height 13
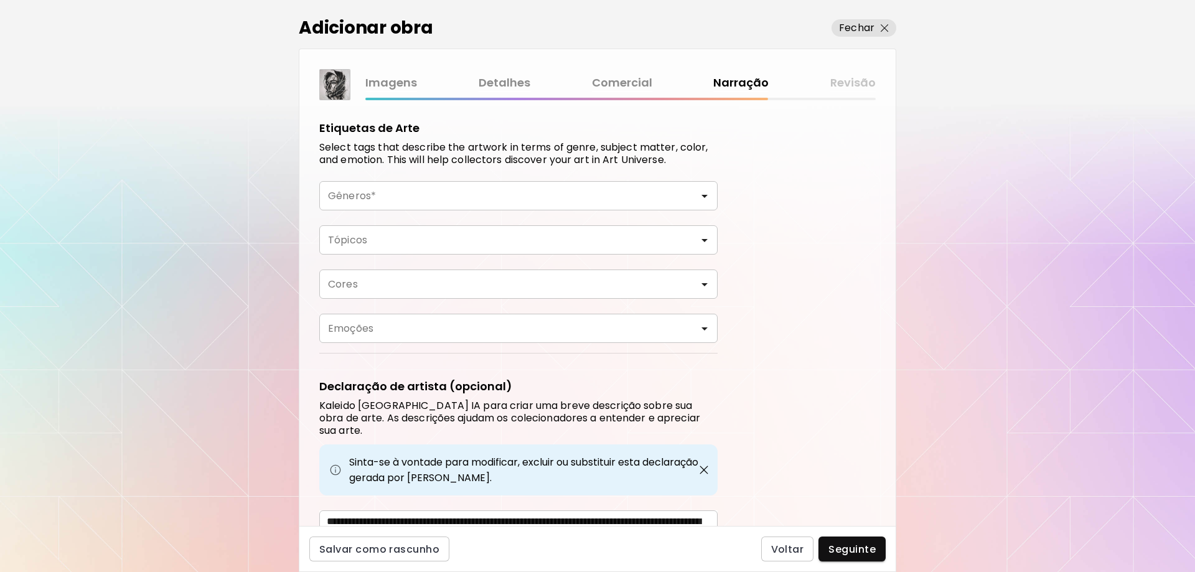
click at [504, 202] on input "Gêneros*" at bounding box center [518, 196] width 378 height 14
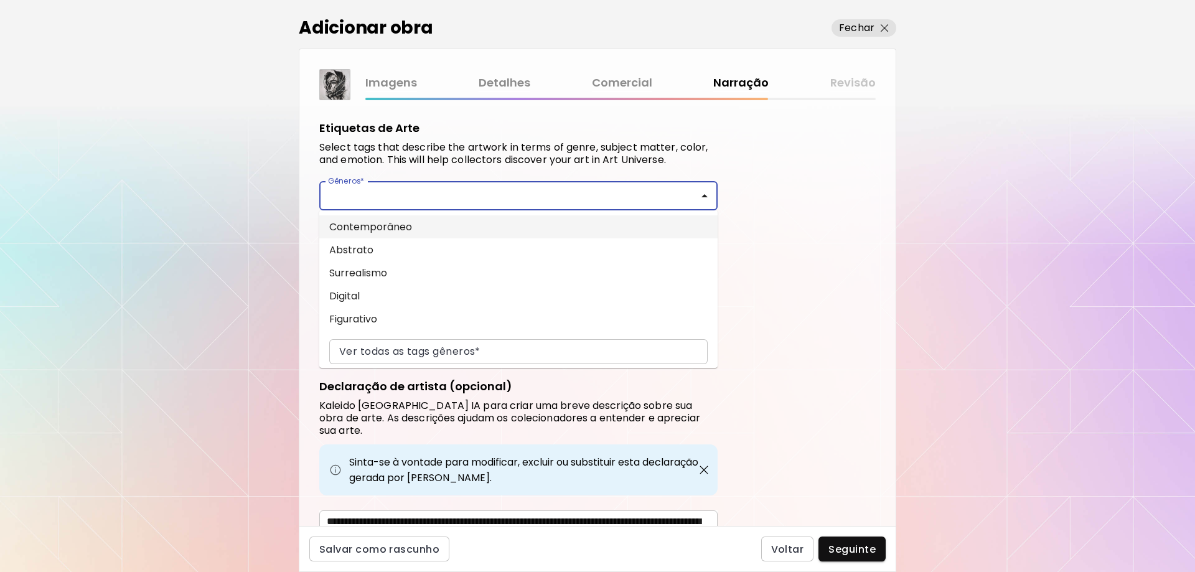
click at [375, 232] on li "Contemporâneo" at bounding box center [518, 226] width 398 height 23
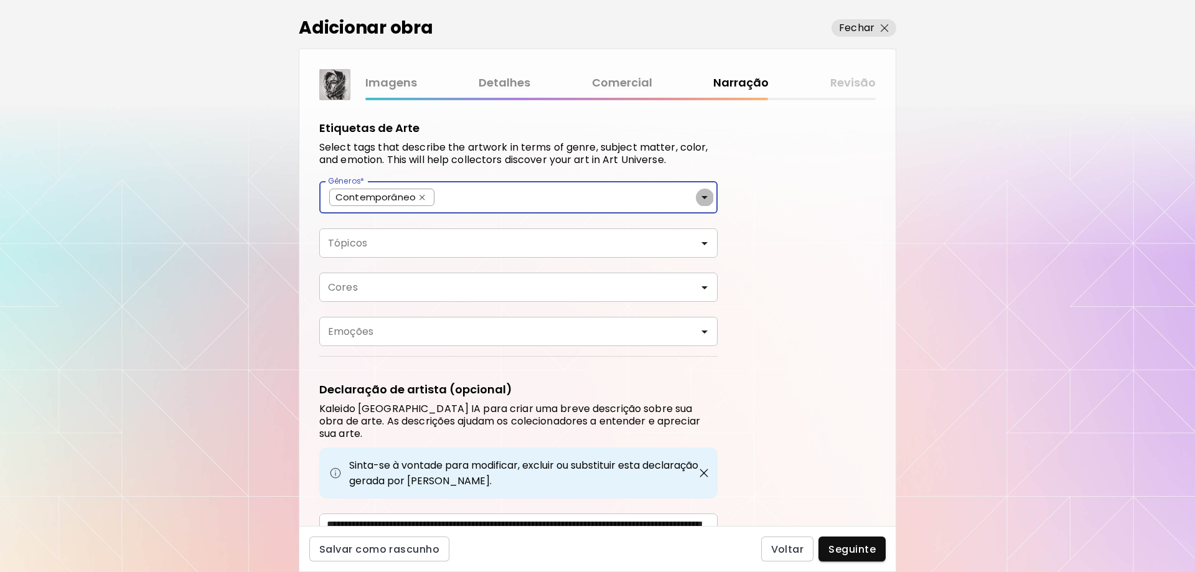
click at [708, 200] on icon "Open" at bounding box center [704, 197] width 15 height 15
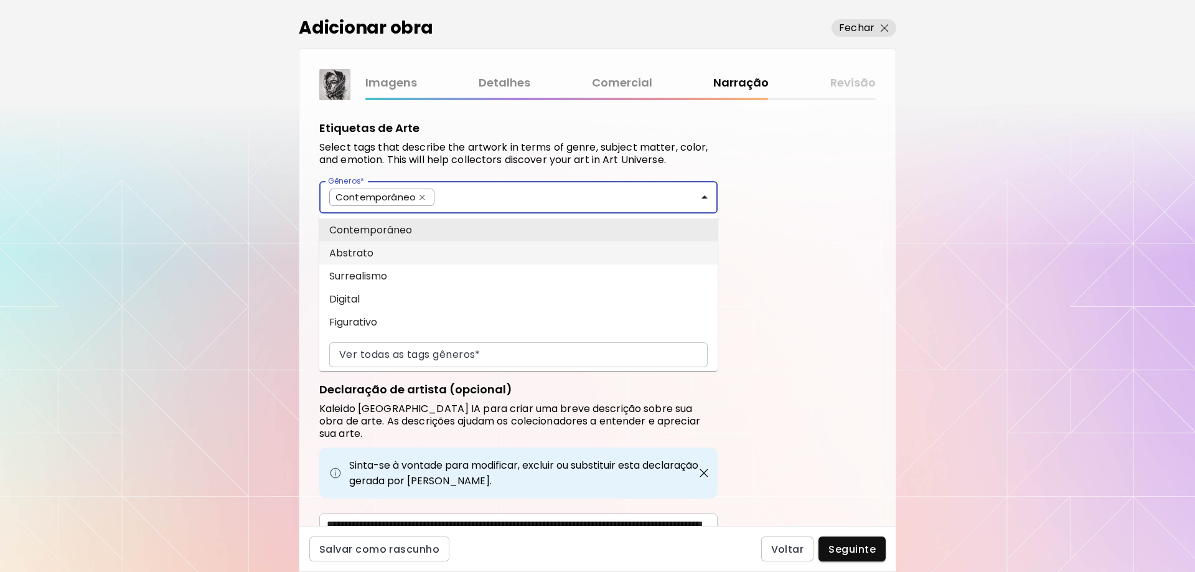
click at [381, 255] on li "Abstrato" at bounding box center [518, 253] width 398 height 23
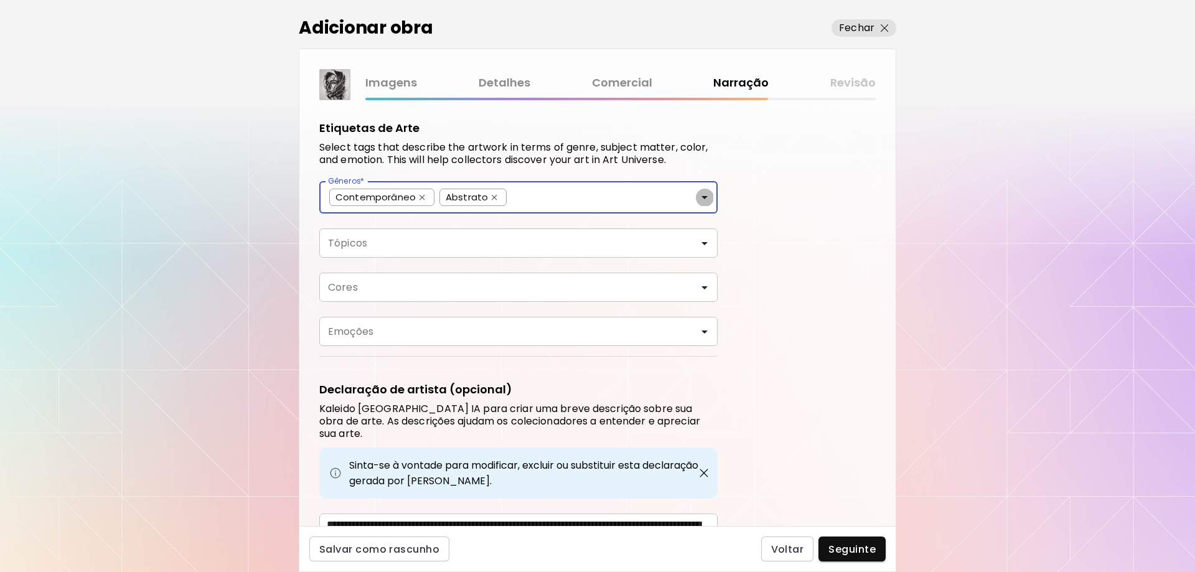
click at [712, 198] on button "Open" at bounding box center [704, 197] width 17 height 17
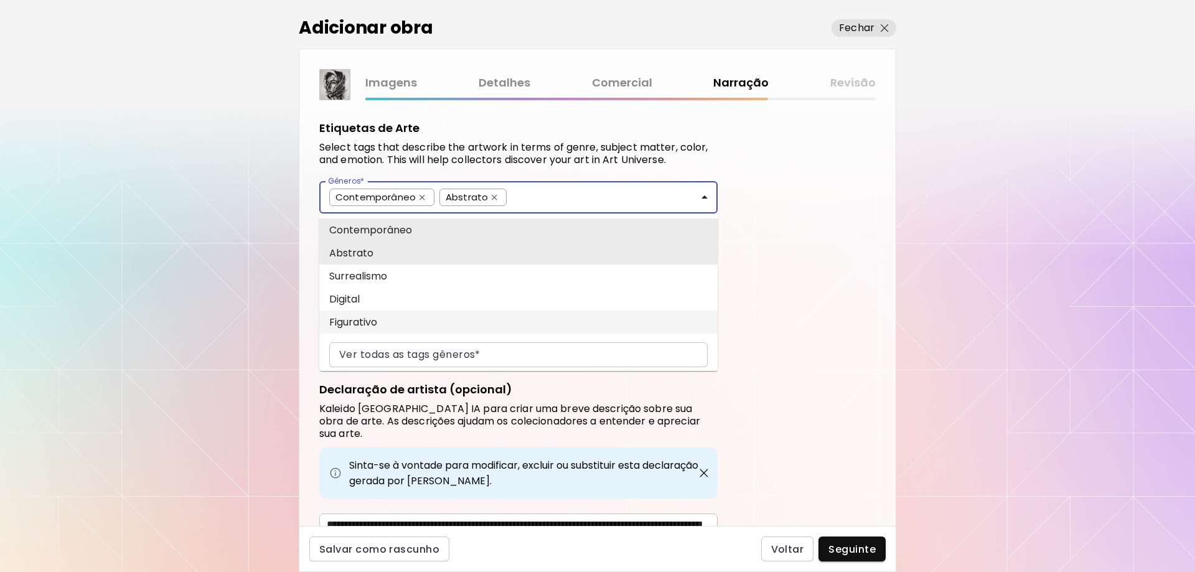
click at [368, 317] on li "Figurativo" at bounding box center [518, 322] width 398 height 23
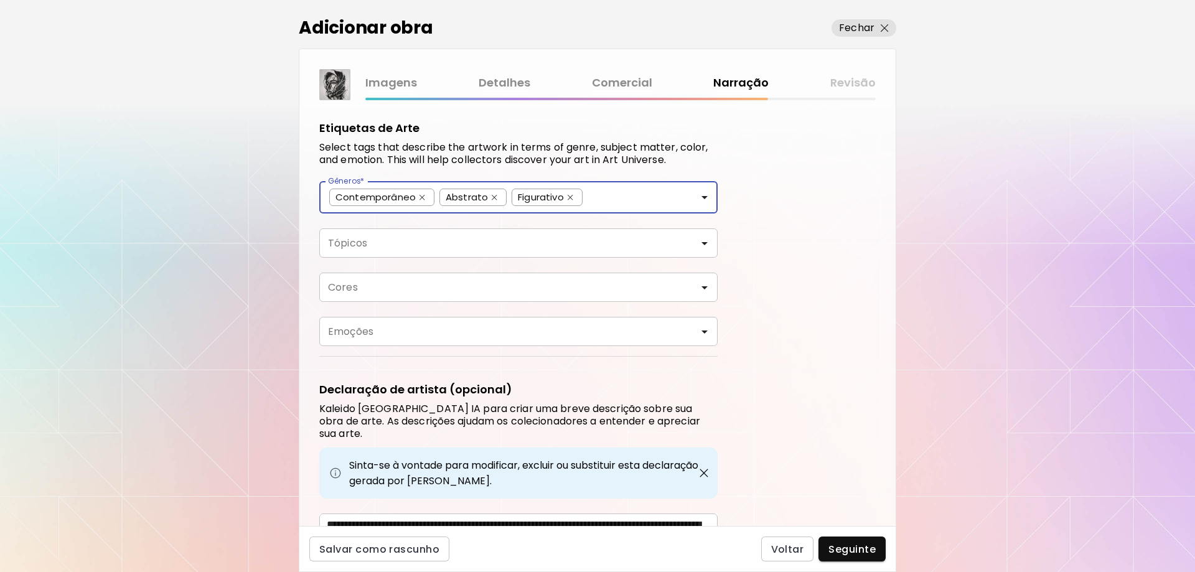
click at [479, 250] on div "Tópicos" at bounding box center [518, 242] width 398 height 29
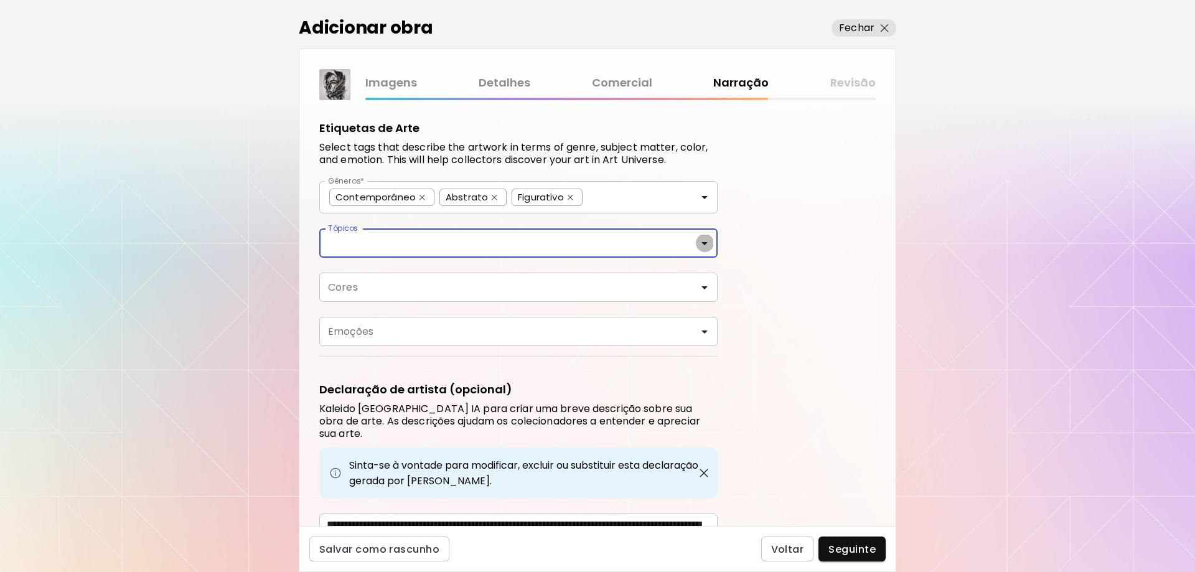
click at [707, 247] on icon "Open" at bounding box center [704, 243] width 15 height 15
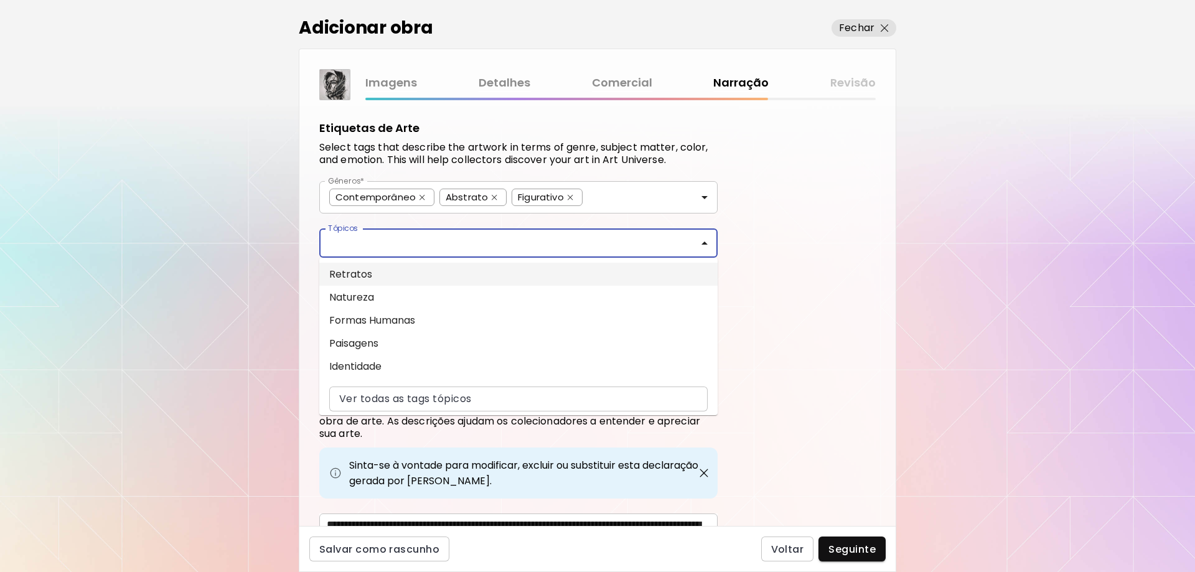
click at [471, 278] on li "Retratos" at bounding box center [518, 274] width 398 height 23
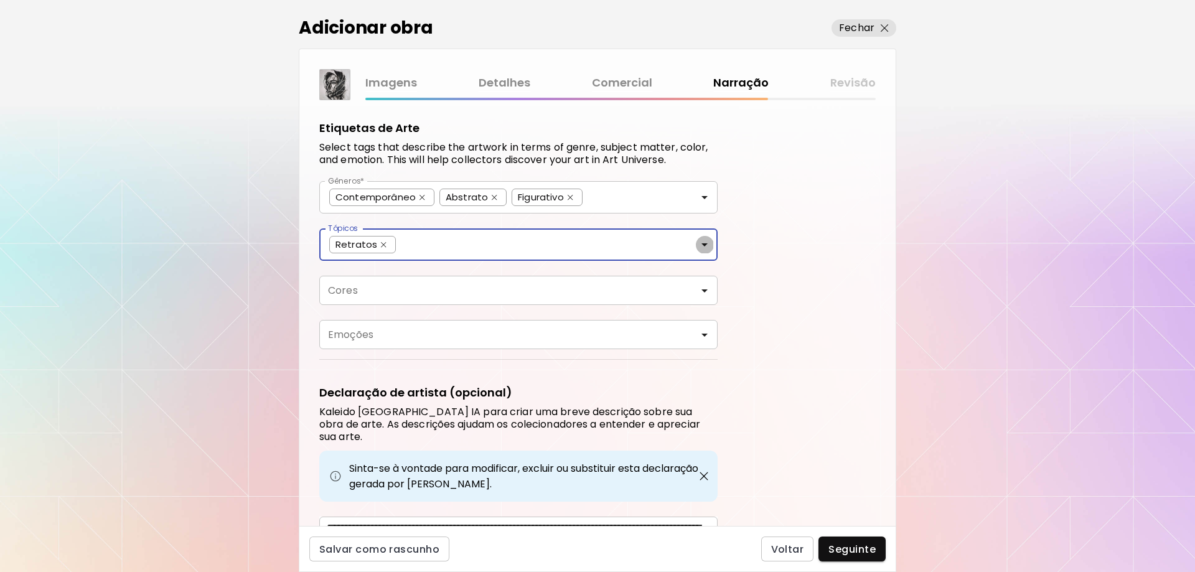
click at [700, 243] on icon "Open" at bounding box center [704, 244] width 15 height 15
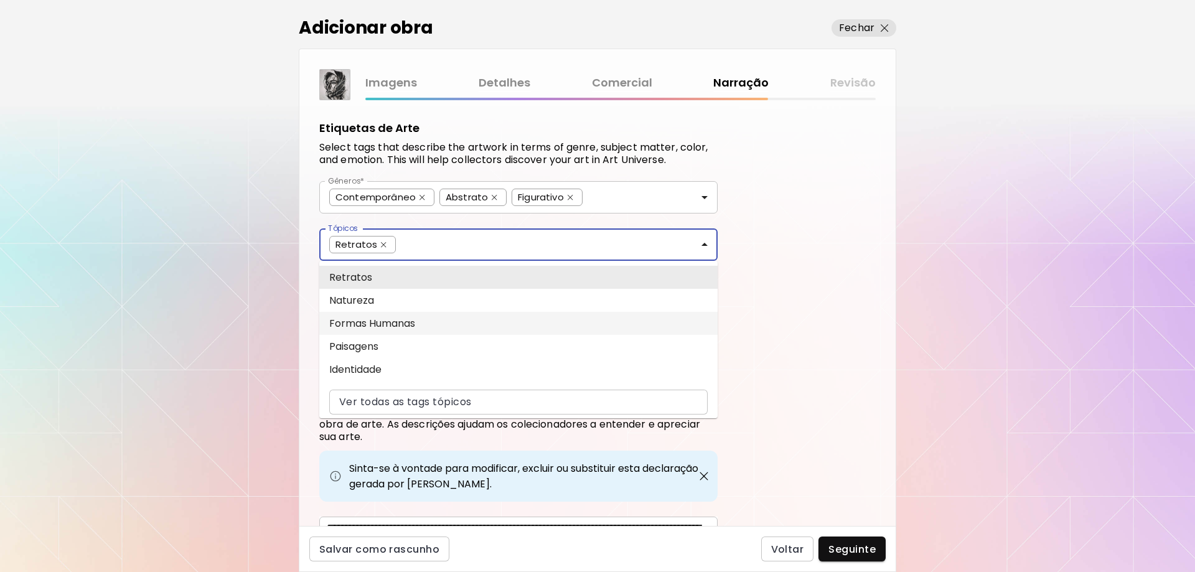
click at [392, 321] on li "Formas Humanas" at bounding box center [518, 323] width 398 height 23
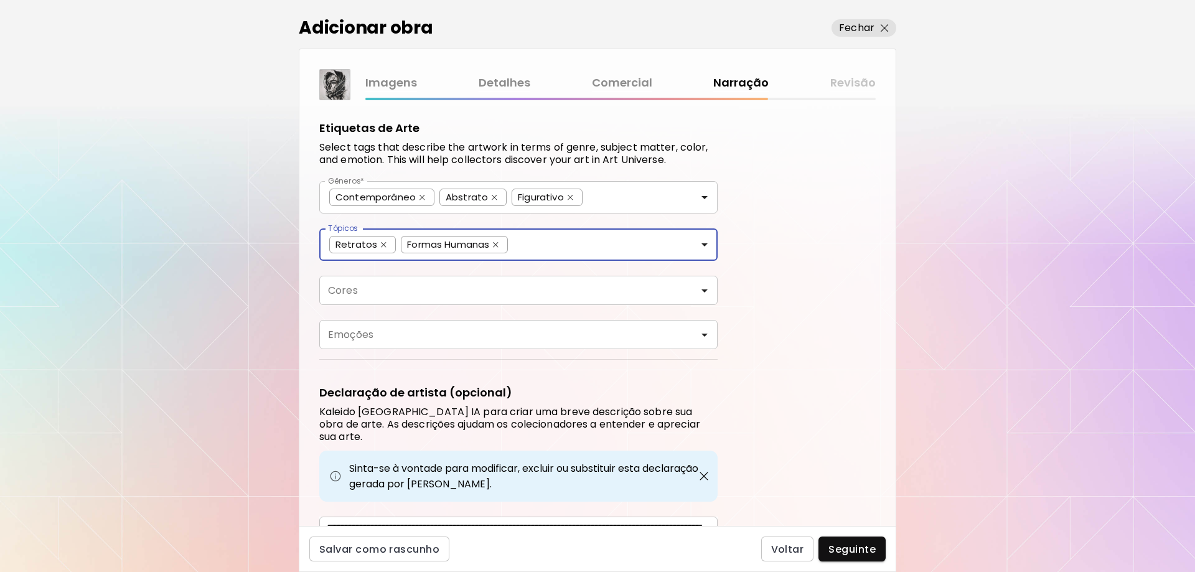
click at [705, 294] on icon "Open" at bounding box center [704, 290] width 15 height 15
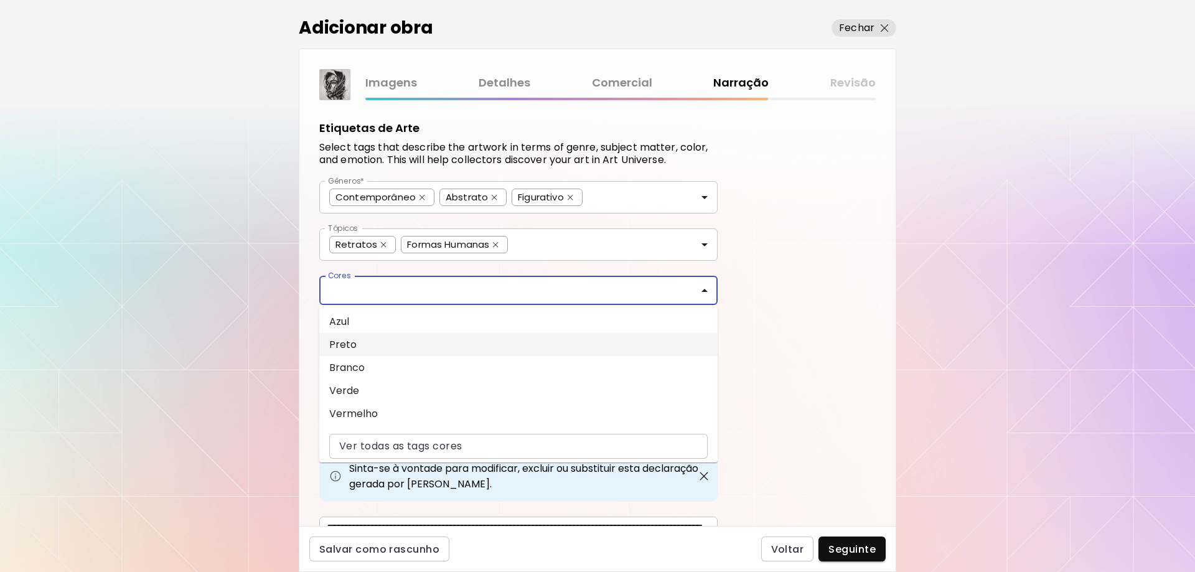
click at [405, 355] on li "Preto" at bounding box center [518, 344] width 398 height 23
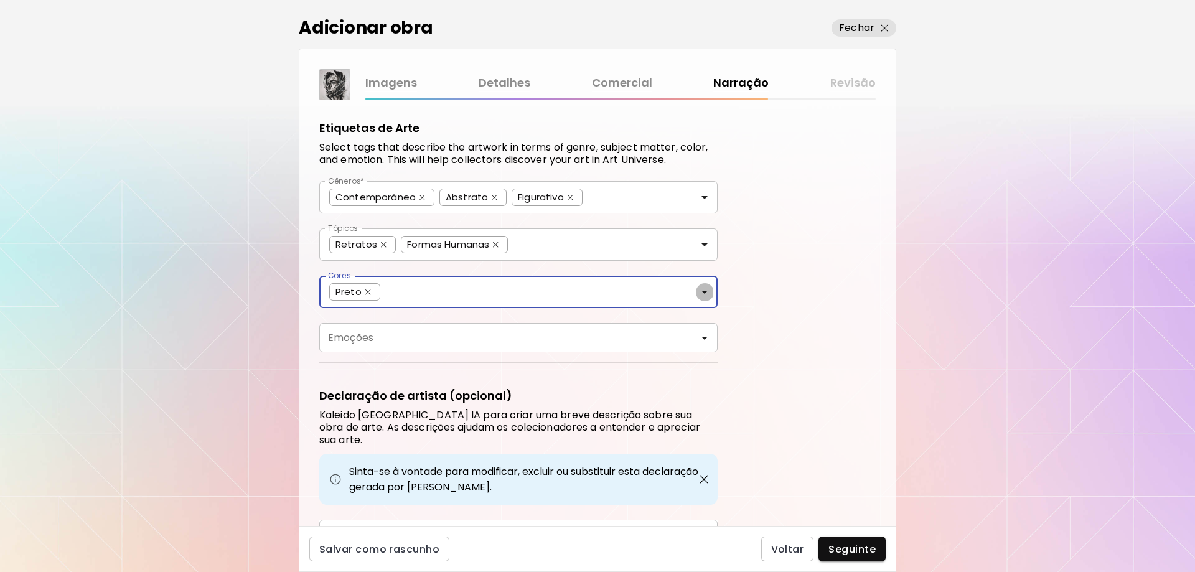
click at [700, 288] on icon "Open" at bounding box center [704, 291] width 15 height 15
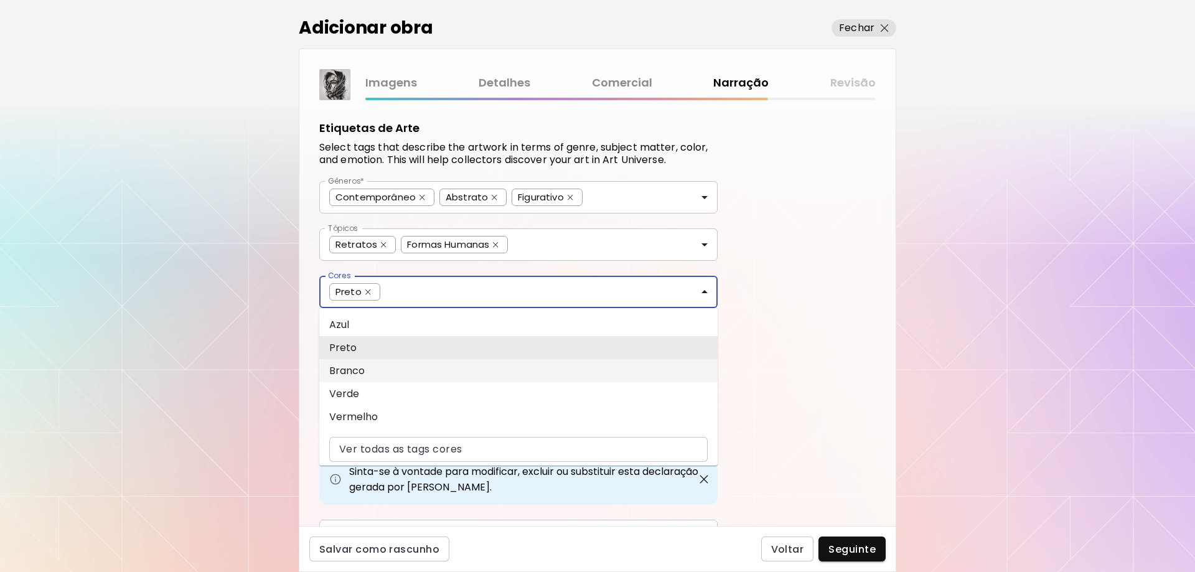
click at [375, 377] on li "Branco" at bounding box center [518, 370] width 398 height 23
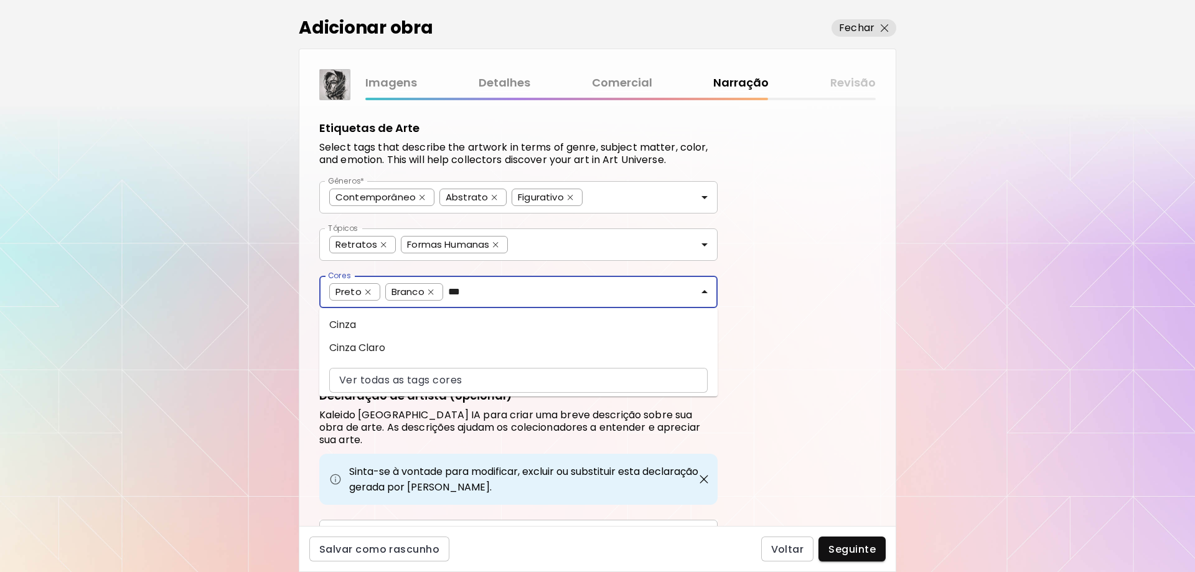
type input "****"
click at [396, 342] on li "Cinza Claro" at bounding box center [518, 347] width 398 height 23
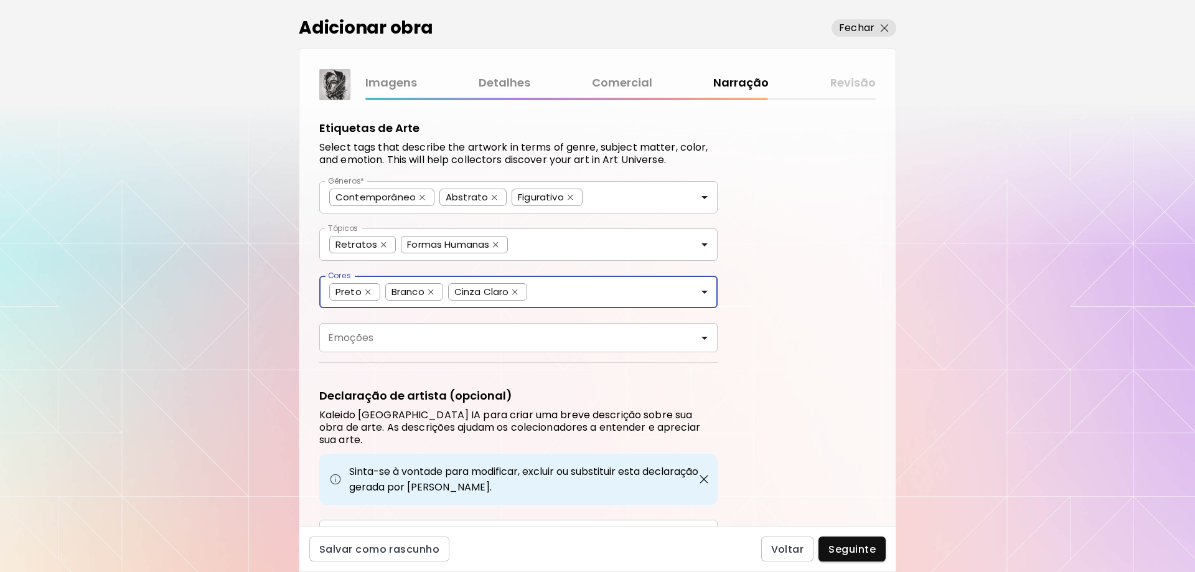
click at [713, 337] on div "Emoções" at bounding box center [518, 337] width 398 height 29
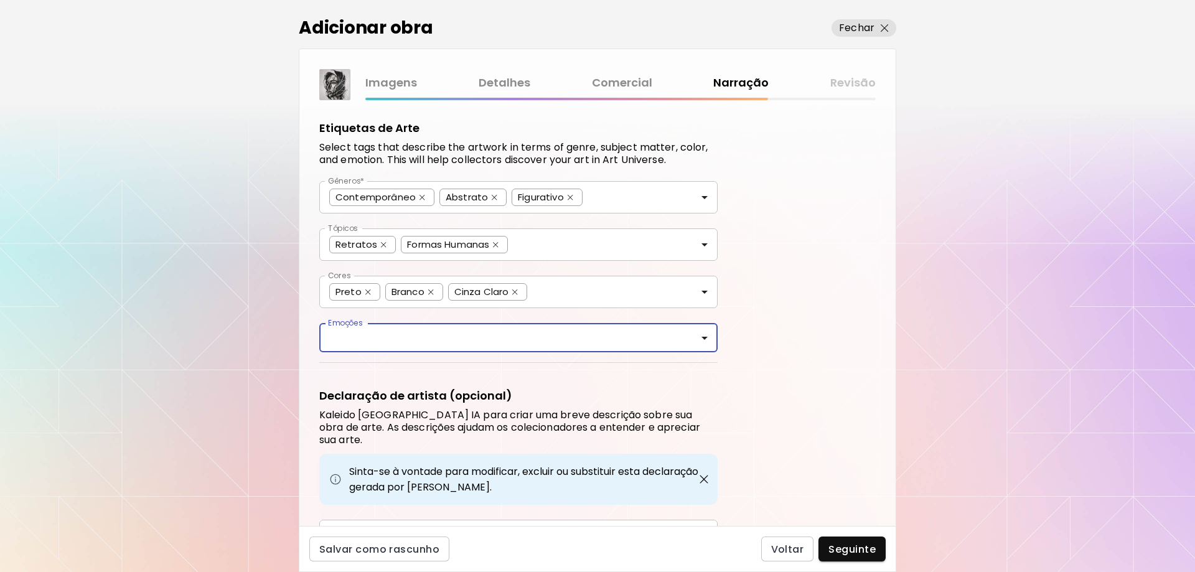
click at [707, 338] on icon "Open" at bounding box center [704, 338] width 15 height 15
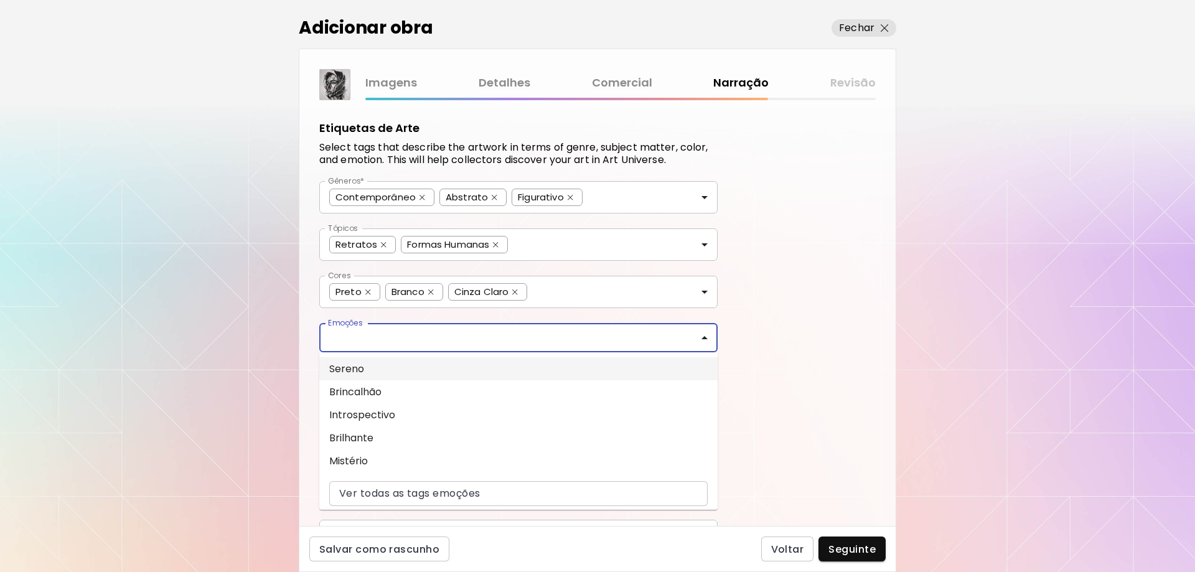
click at [622, 367] on li "Sereno" at bounding box center [518, 368] width 398 height 23
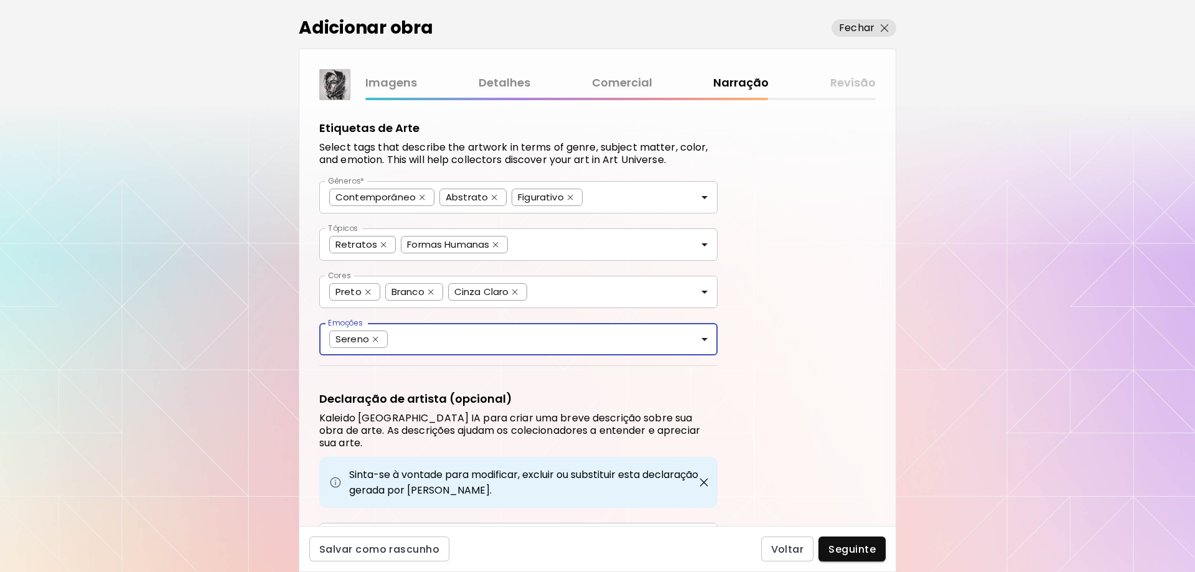
click at [707, 339] on icon "Open" at bounding box center [704, 339] width 15 height 15
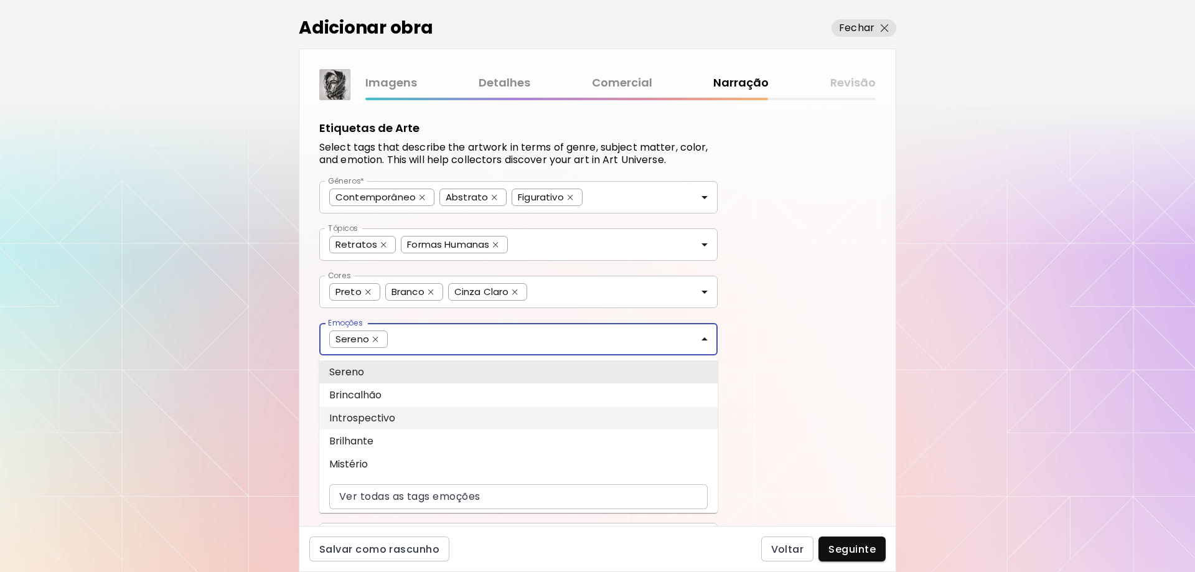
click at [618, 416] on li "Introspectivo" at bounding box center [518, 417] width 398 height 23
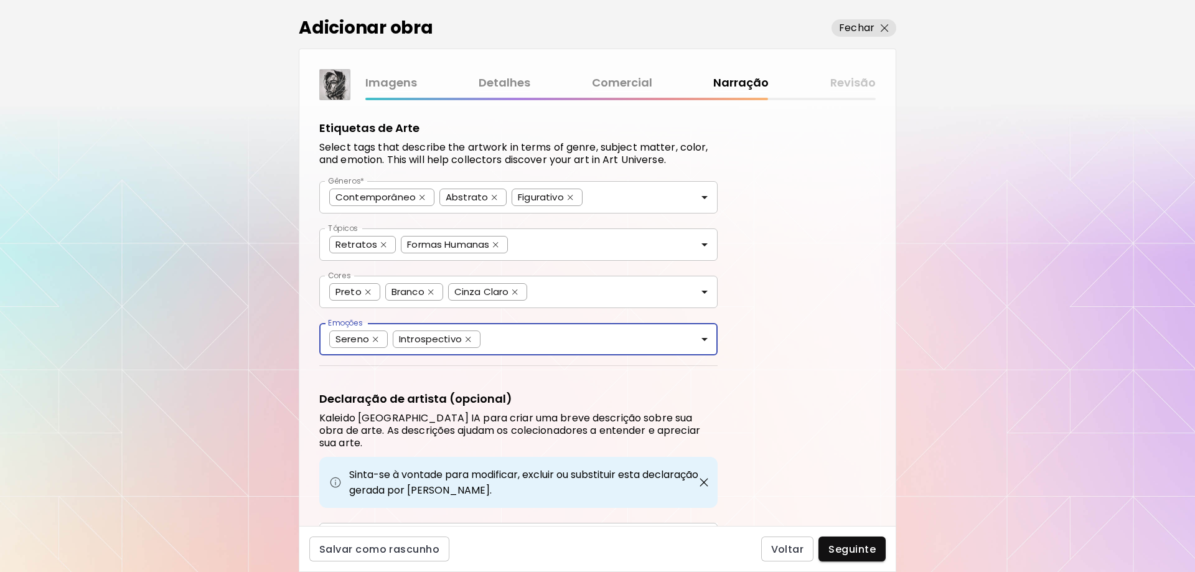
click at [703, 340] on icon "Open" at bounding box center [705, 339] width 6 height 3
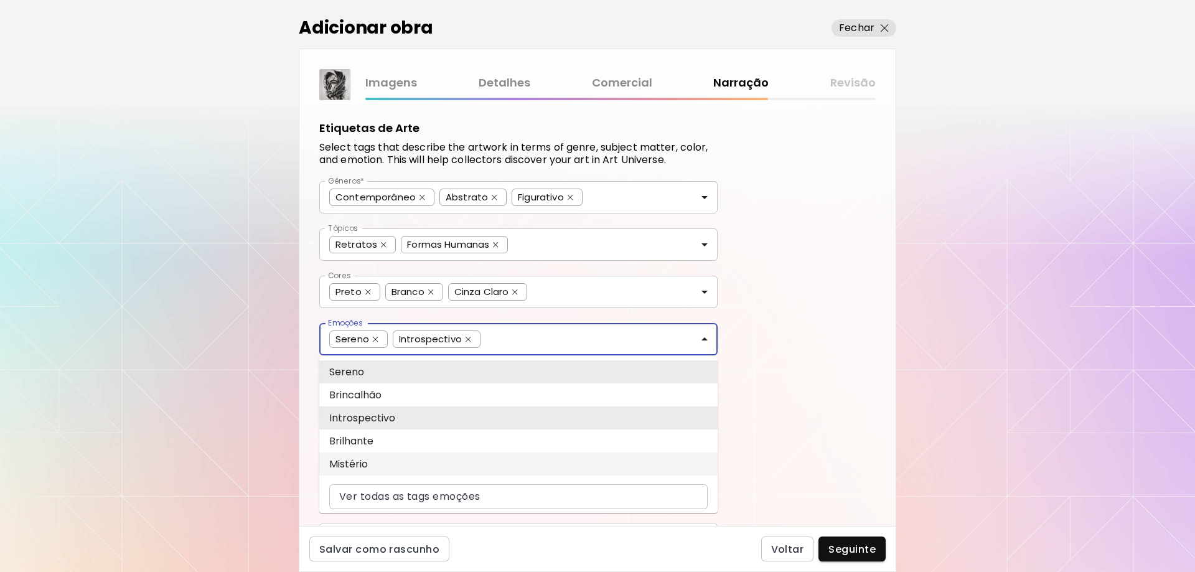
click at [441, 461] on li "Mistério" at bounding box center [518, 464] width 398 height 23
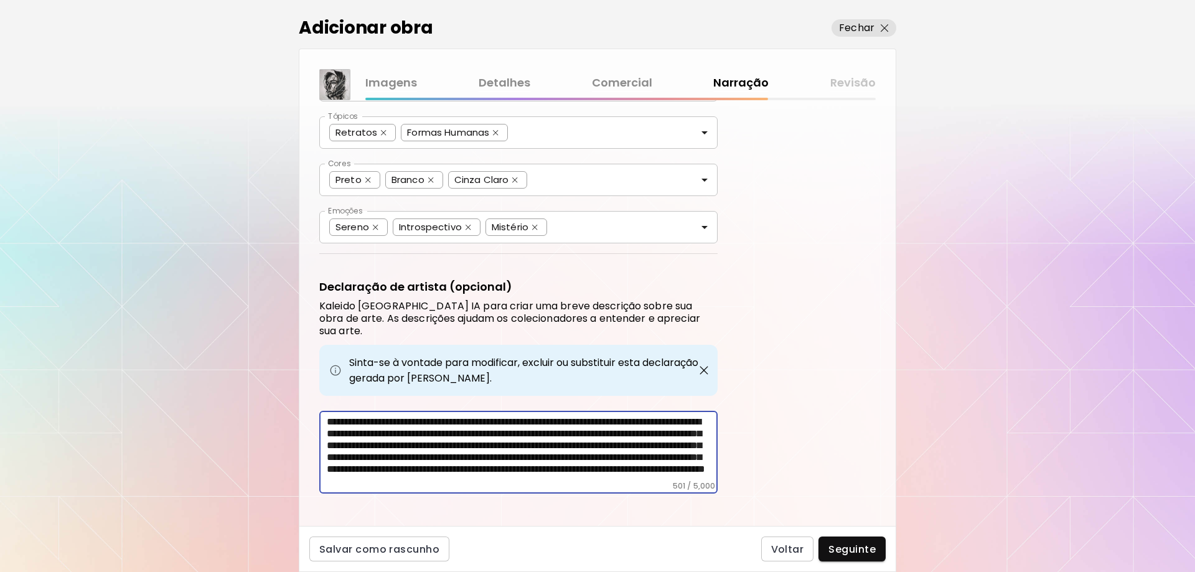
scroll to position [31, 0]
click at [844, 548] on span "Seguinte" at bounding box center [852, 549] width 47 height 13
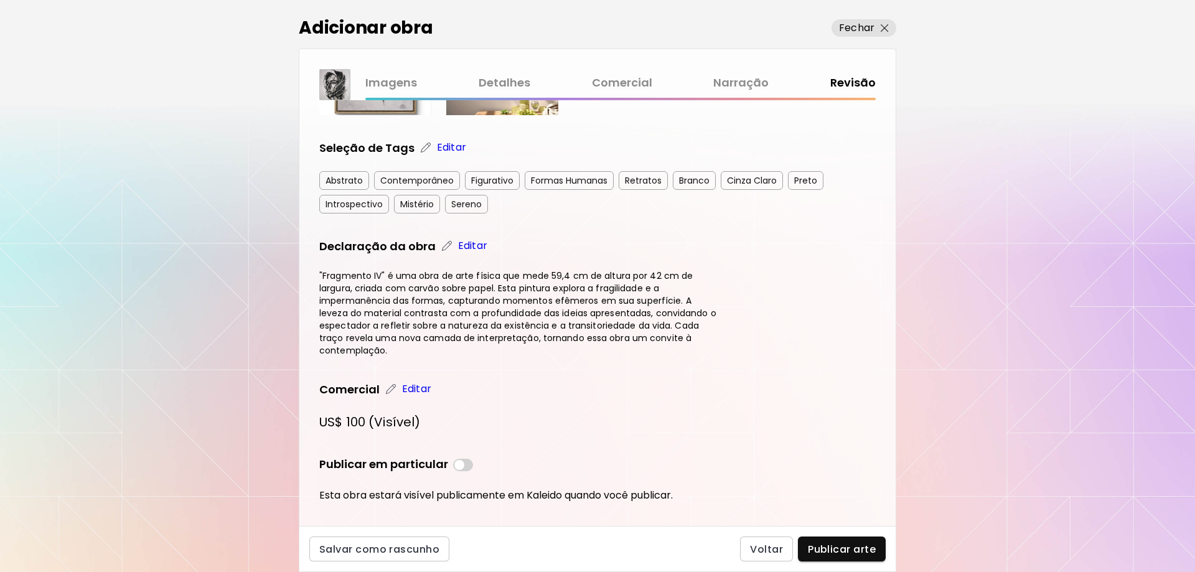
scroll to position [395, 0]
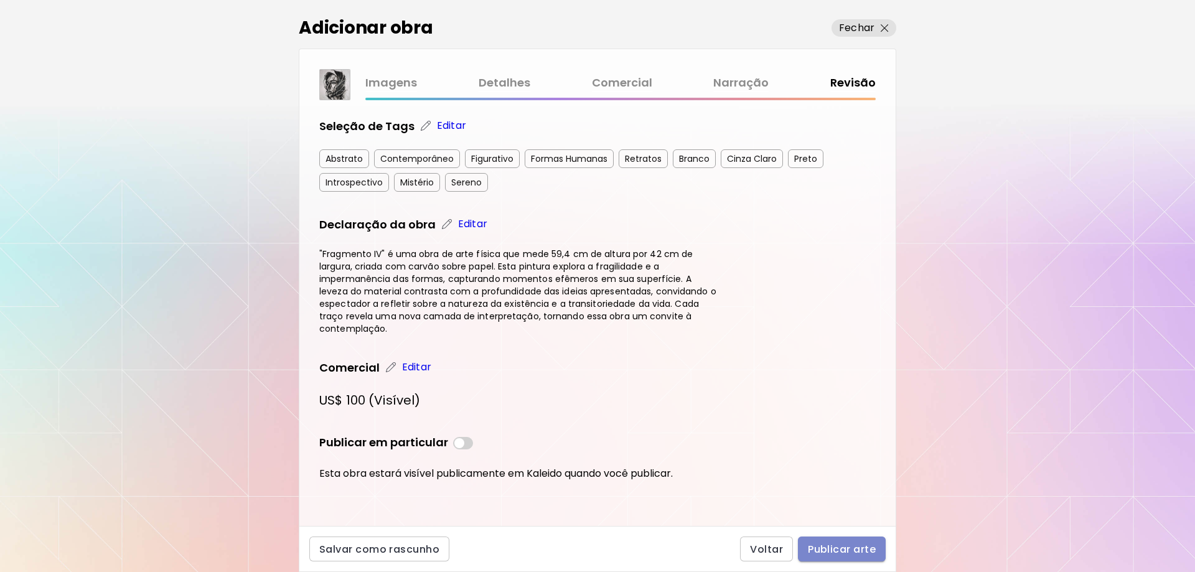
click at [845, 546] on span "Publicar arte" at bounding box center [842, 549] width 68 height 13
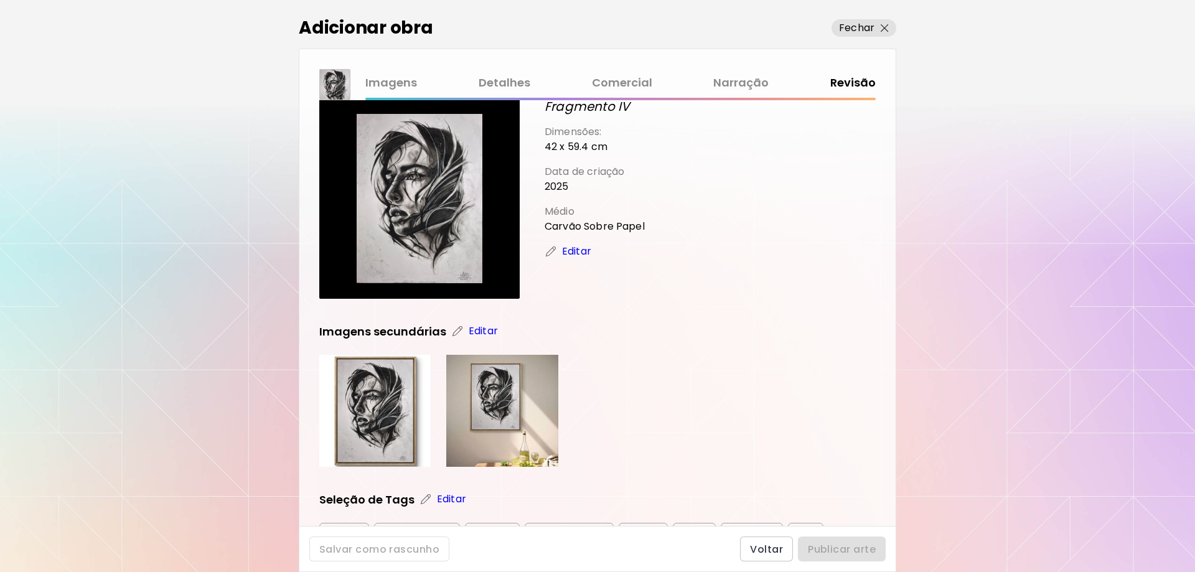
scroll to position [0, 0]
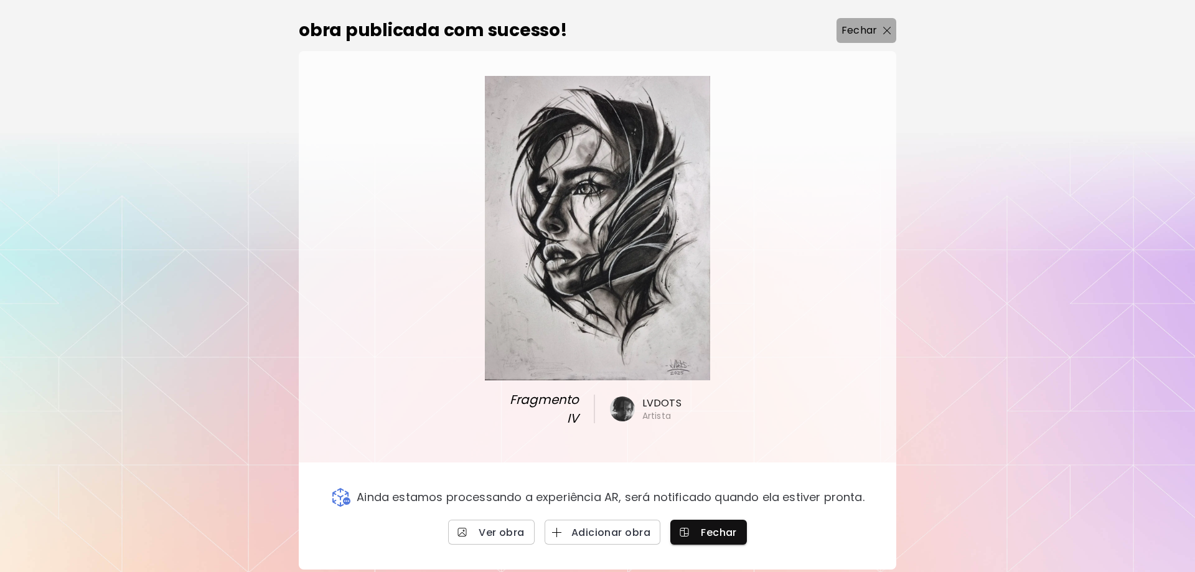
click at [888, 31] on img "button" at bounding box center [887, 31] width 8 height 8
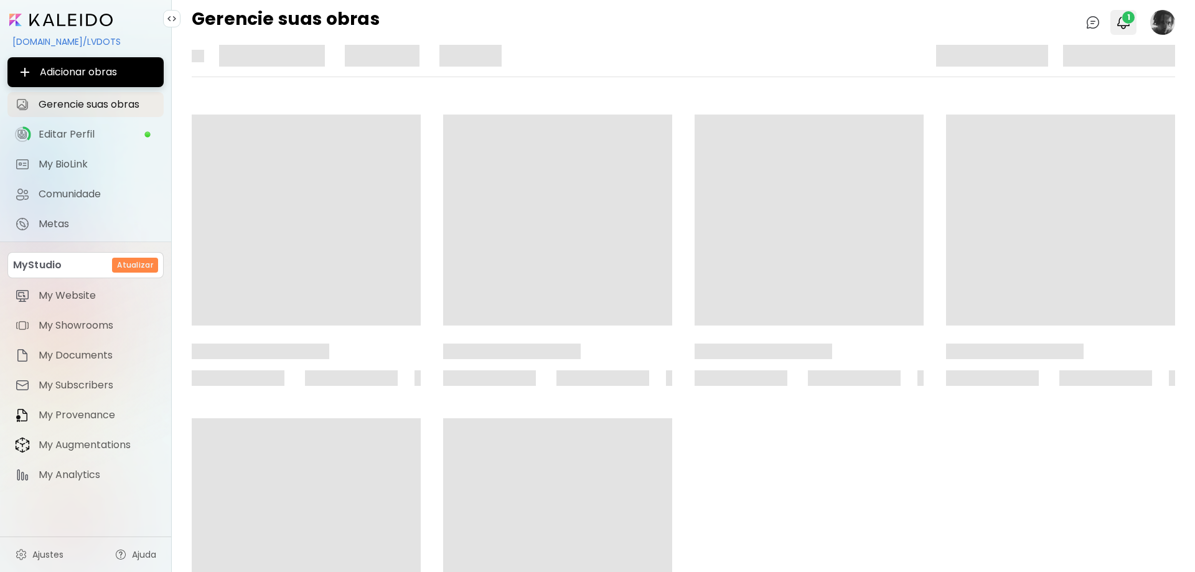
click at [1121, 22] on img "button" at bounding box center [1123, 22] width 15 height 15
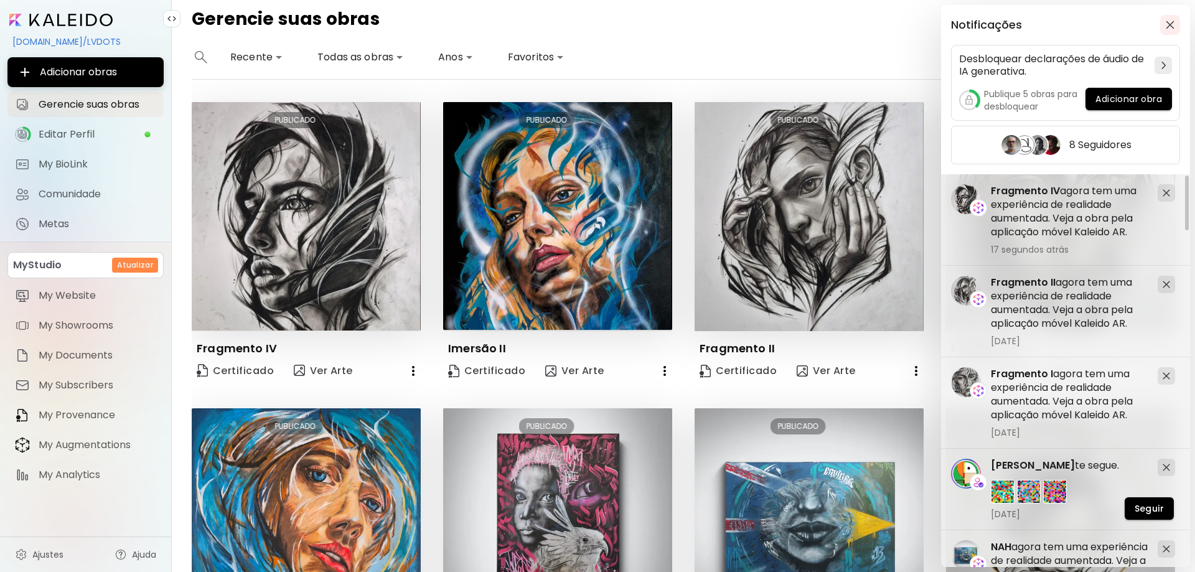
click at [1172, 26] on img "button" at bounding box center [1170, 25] width 9 height 9
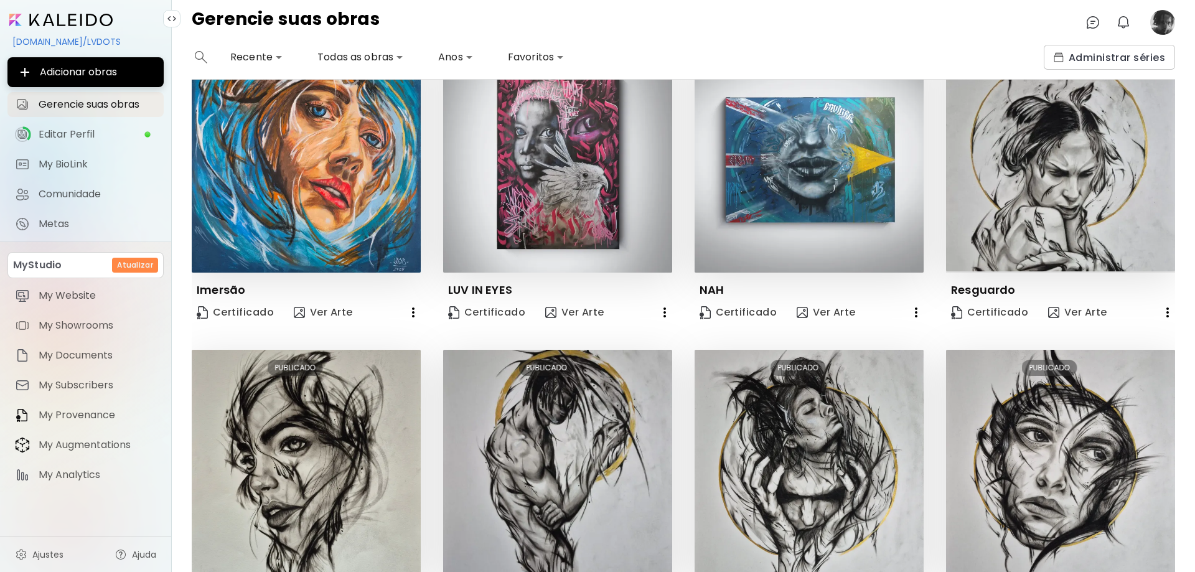
scroll to position [489, 0]
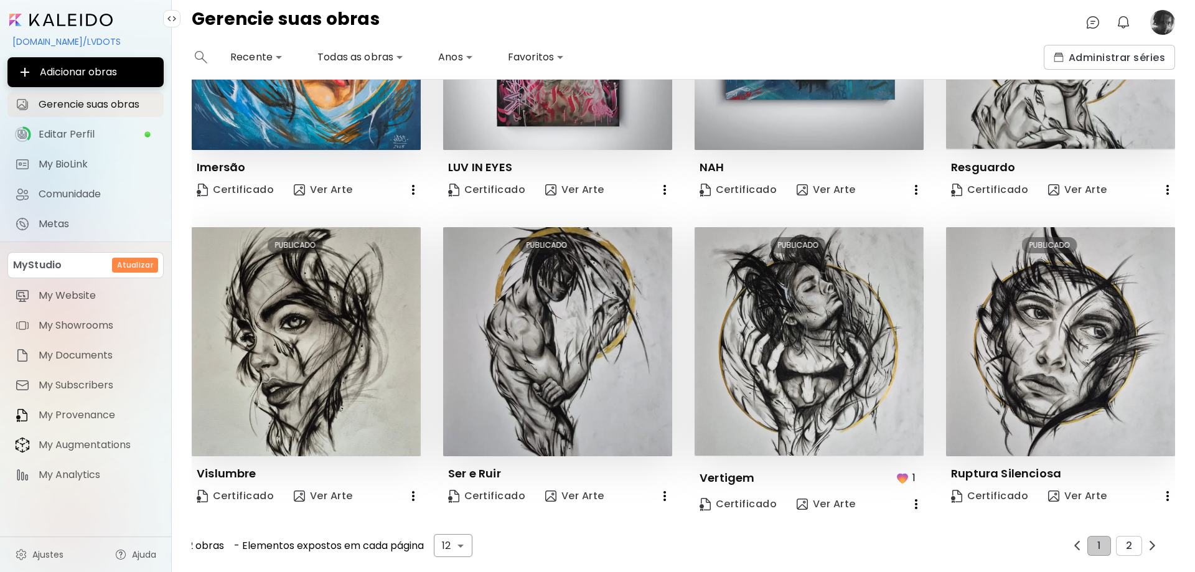
click at [1145, 538] on button "button" at bounding box center [1153, 546] width 16 height 16
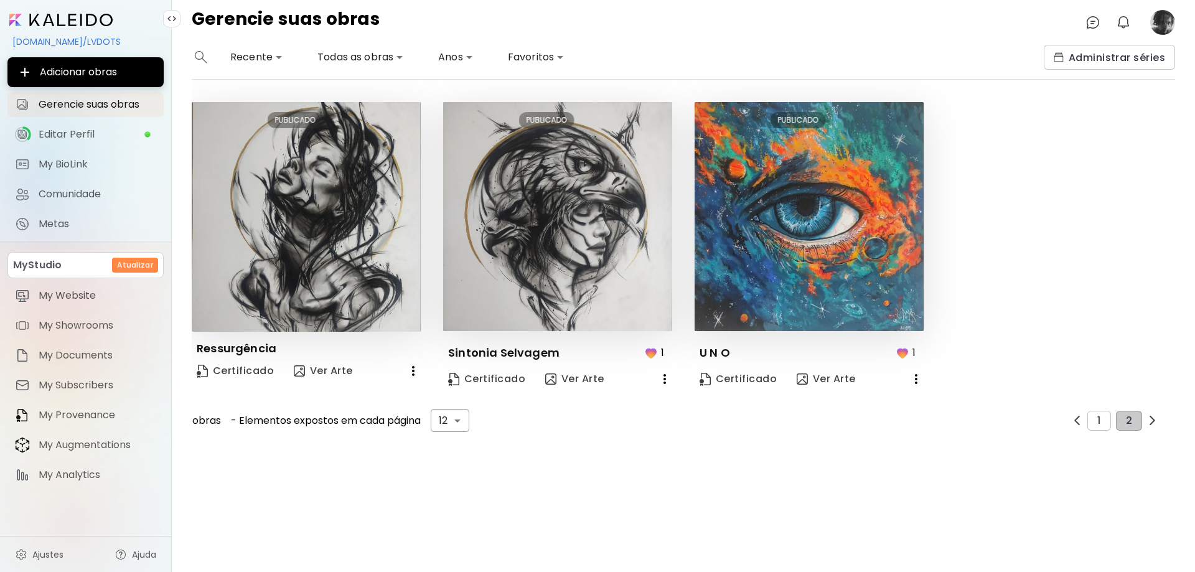
scroll to position [0, 0]
click at [1101, 424] on span "1" at bounding box center [1098, 420] width 3 height 11
